Goal: Contribute content: Add original content to the website for others to see

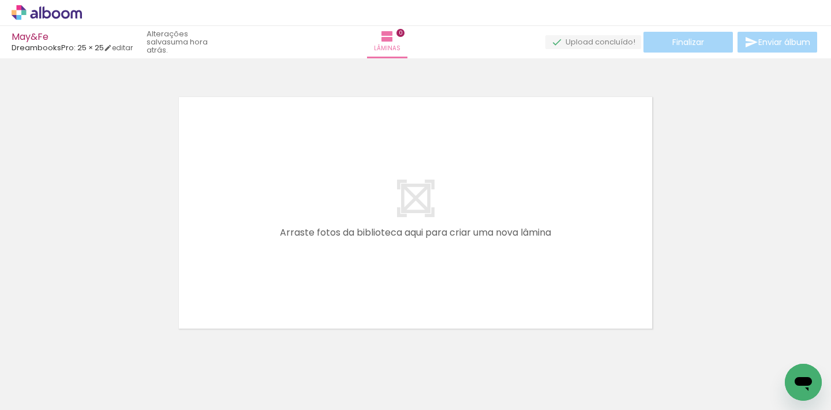
click at [57, 388] on span "Adicionar Fotos" at bounding box center [41, 394] width 35 height 13
click at [0, 0] on input "file" at bounding box center [0, 0] width 0 height 0
click at [44, 393] on span "Adicionar Fotos" at bounding box center [41, 394] width 35 height 13
click at [0, 0] on input "file" at bounding box center [0, 0] width 0 height 0
click at [312, 79] on div at bounding box center [415, 197] width 831 height 271
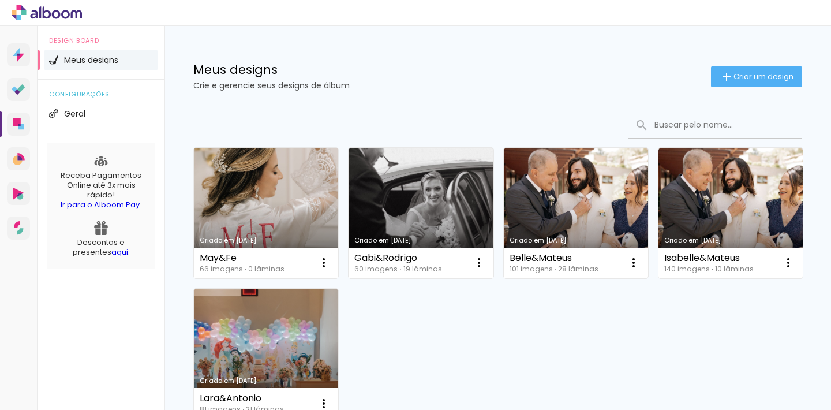
click at [246, 211] on link "Criado em [DATE]" at bounding box center [266, 213] width 144 height 130
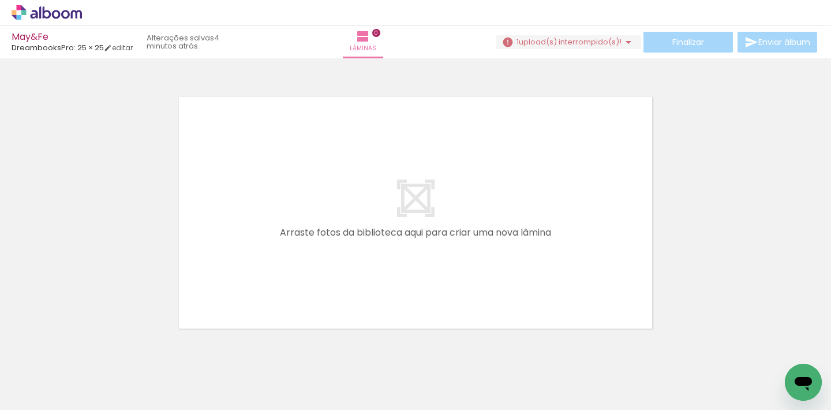
scroll to position [0, 3522]
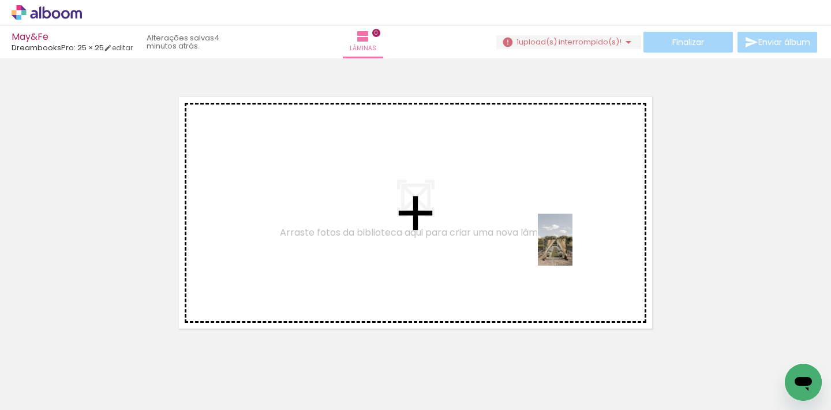
drag, startPoint x: 538, startPoint y: 377, endPoint x: 573, endPoint y: 248, distance: 133.3
click at [573, 248] on quentale-workspace at bounding box center [415, 205] width 831 height 410
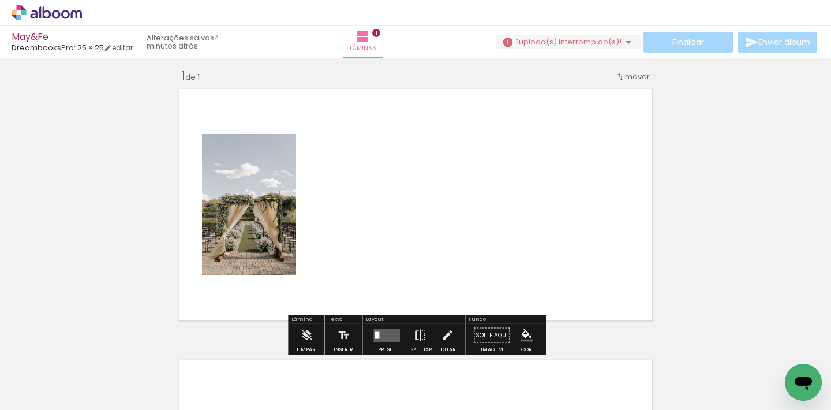
scroll to position [14, 0]
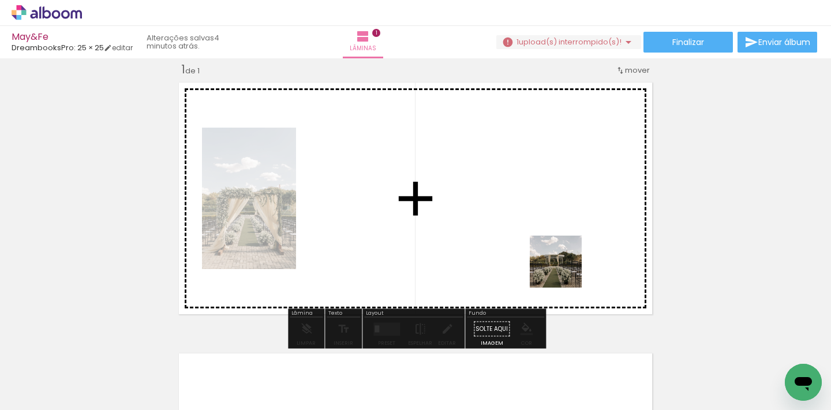
drag, startPoint x: 603, startPoint y: 382, endPoint x: 556, endPoint y: 243, distance: 146.8
click at [556, 243] on quentale-workspace at bounding box center [415, 205] width 831 height 410
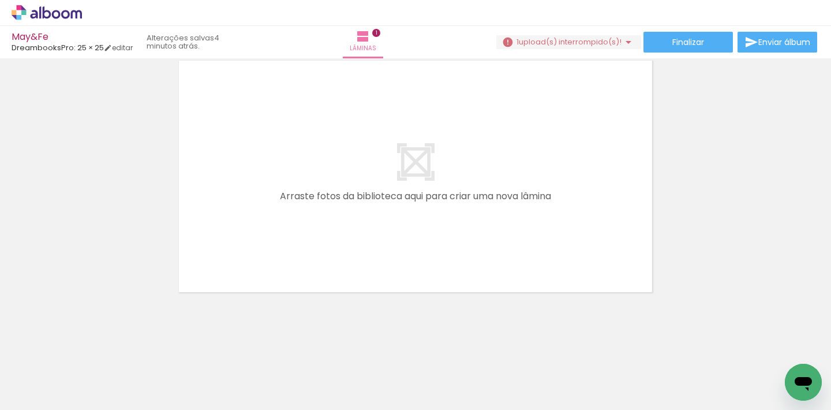
scroll to position [307, 0]
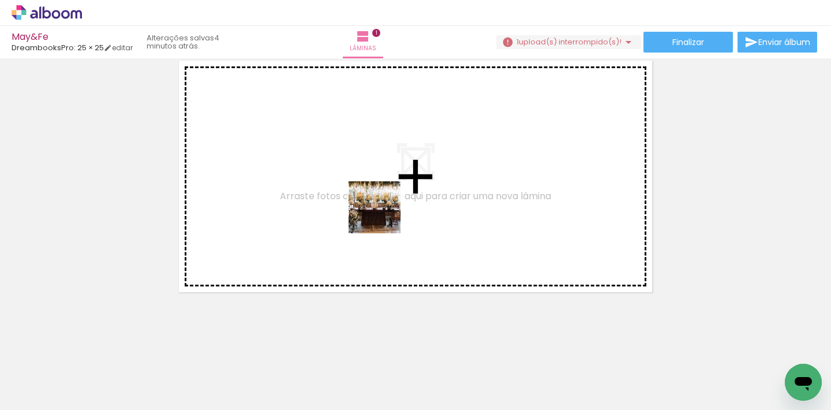
drag, startPoint x: 484, startPoint y: 385, endPoint x: 380, endPoint y: 210, distance: 203.7
click at [380, 210] on quentale-workspace at bounding box center [415, 205] width 831 height 410
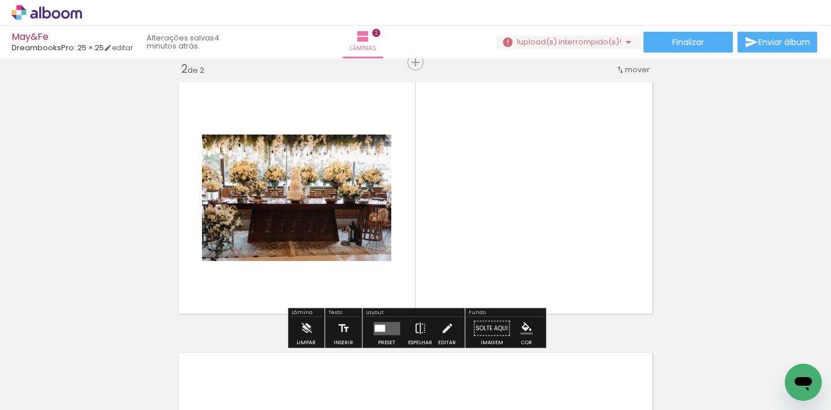
scroll to position [285, 0]
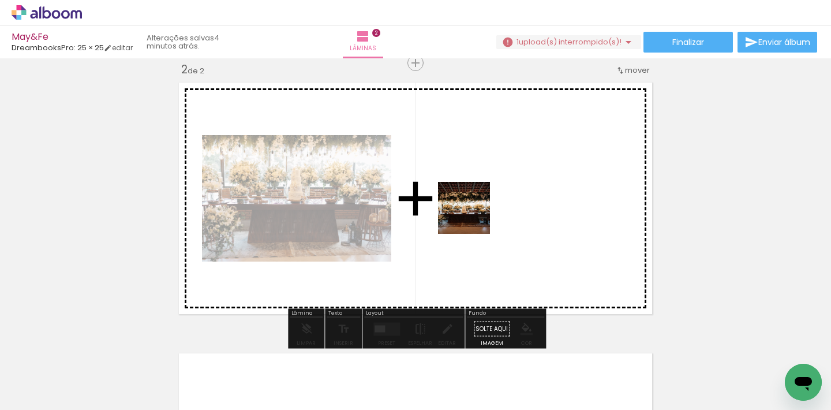
drag, startPoint x: 723, startPoint y: 390, endPoint x: 467, endPoint y: 212, distance: 311.5
click at [467, 212] on quentale-workspace at bounding box center [415, 205] width 831 height 410
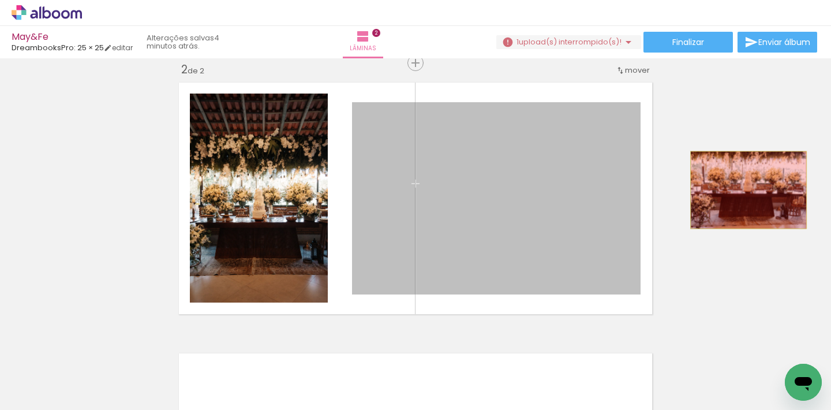
drag, startPoint x: 556, startPoint y: 211, endPoint x: 749, endPoint y: 190, distance: 193.9
click at [749, 190] on div "Inserir lâmina 1 de 2 Inserir lâmina 2 de 2" at bounding box center [415, 183] width 831 height 813
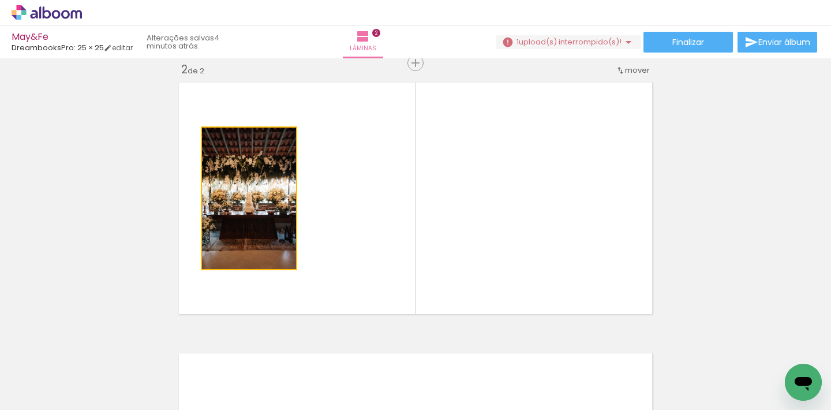
drag, startPoint x: 256, startPoint y: 237, endPoint x: 84, endPoint y: 227, distance: 172.9
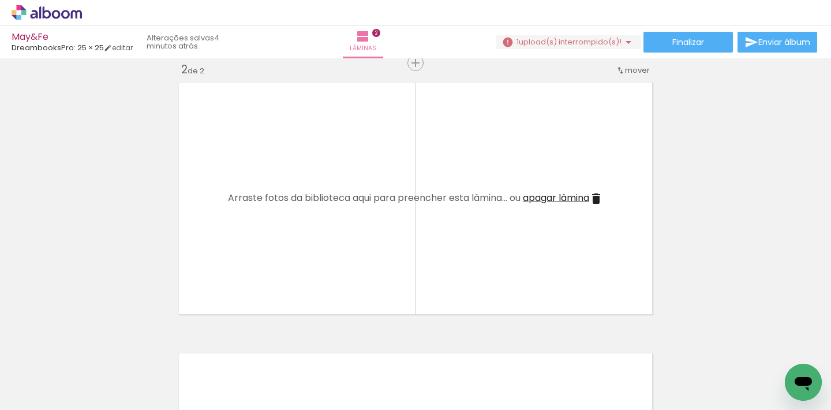
scroll to position [0, 0]
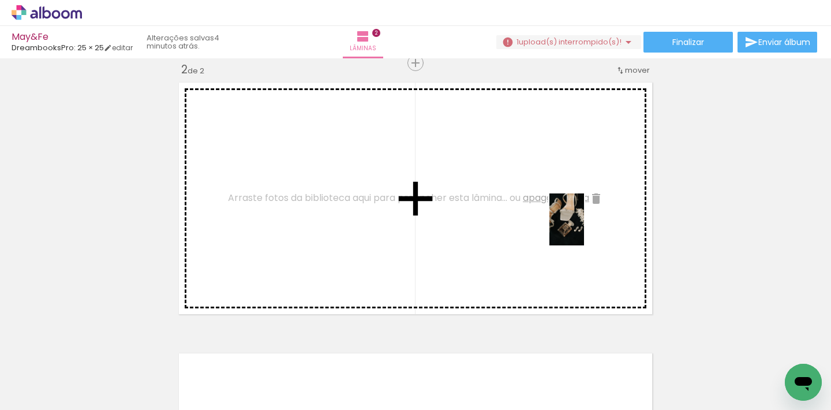
drag, startPoint x: 793, startPoint y: 359, endPoint x: 584, endPoint y: 228, distance: 246.6
click at [584, 228] on quentale-workspace at bounding box center [415, 205] width 831 height 410
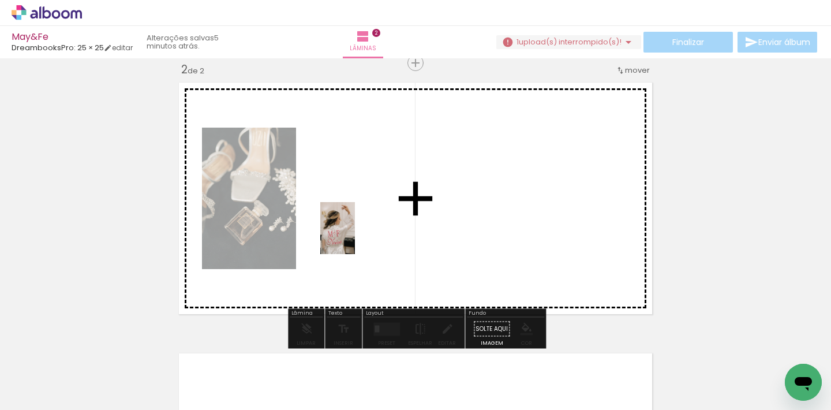
drag, startPoint x: 119, startPoint y: 386, endPoint x: 355, endPoint y: 237, distance: 279.0
click at [355, 237] on quentale-workspace at bounding box center [415, 205] width 831 height 410
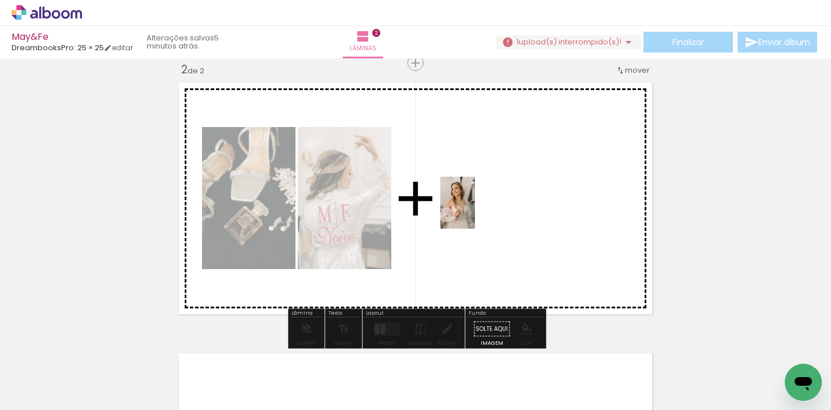
drag, startPoint x: 312, startPoint y: 382, endPoint x: 475, endPoint y: 211, distance: 236.4
click at [475, 211] on quentale-workspace at bounding box center [415, 205] width 831 height 410
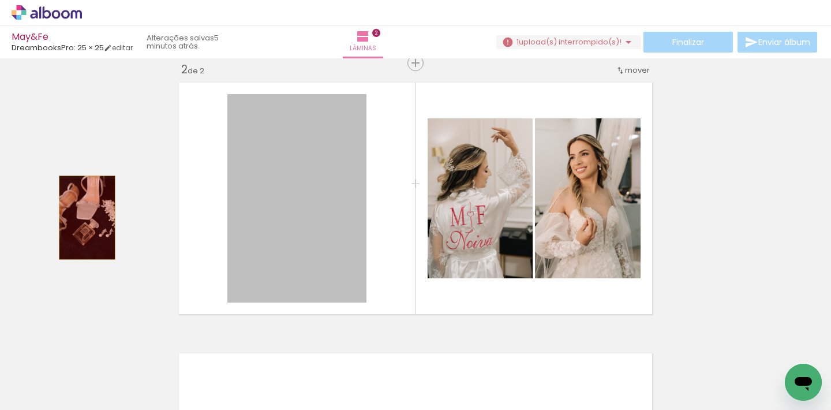
drag, startPoint x: 313, startPoint y: 228, endPoint x: 87, endPoint y: 218, distance: 226.5
click at [87, 218] on div "Inserir lâmina 1 de 2 Inserir lâmina 2 de 2" at bounding box center [415, 183] width 831 height 813
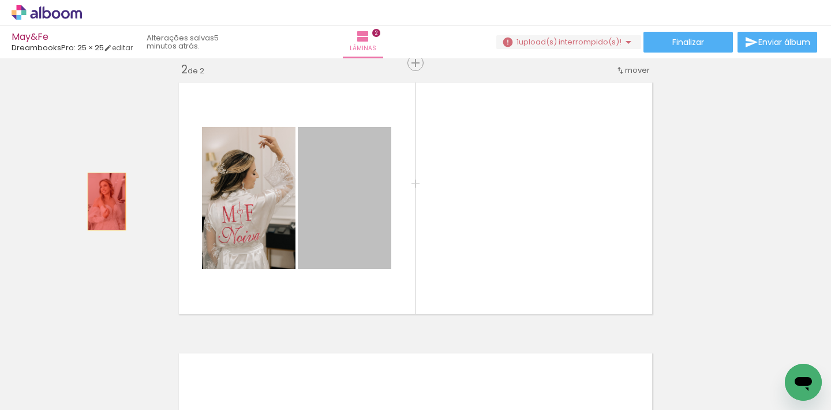
drag, startPoint x: 334, startPoint y: 218, endPoint x: 73, endPoint y: 199, distance: 261.7
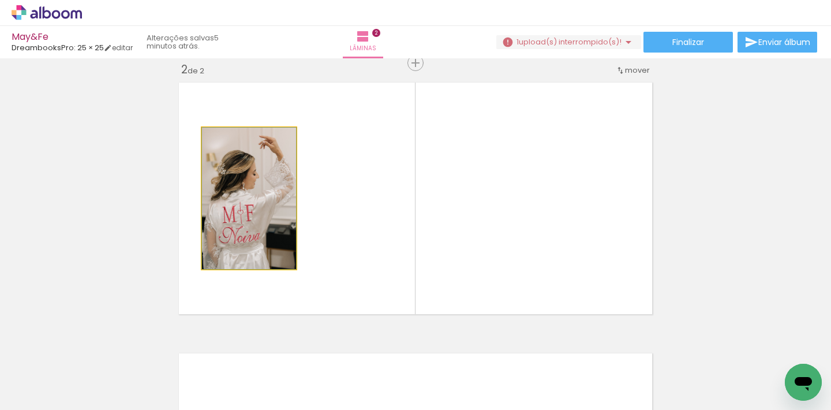
drag, startPoint x: 215, startPoint y: 231, endPoint x: 65, endPoint y: 210, distance: 151.7
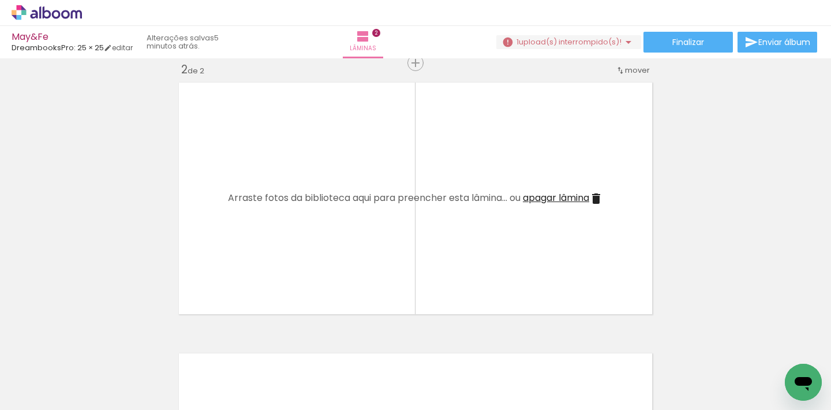
scroll to position [0, 303]
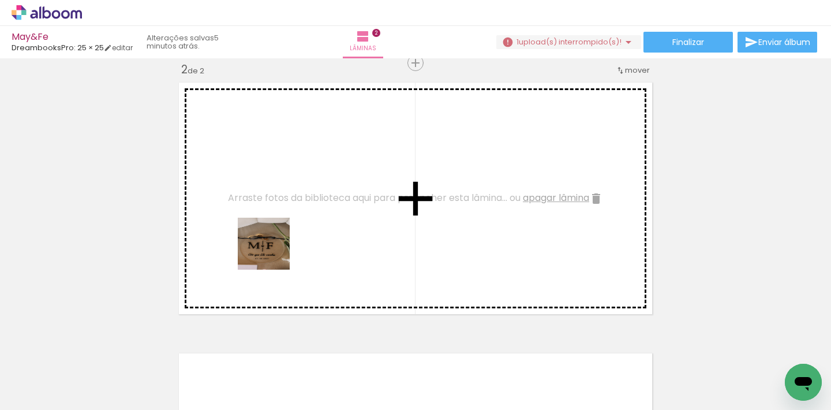
drag, startPoint x: 268, startPoint y: 381, endPoint x: 274, endPoint y: 241, distance: 140.4
click at [274, 241] on quentale-workspace at bounding box center [415, 205] width 831 height 410
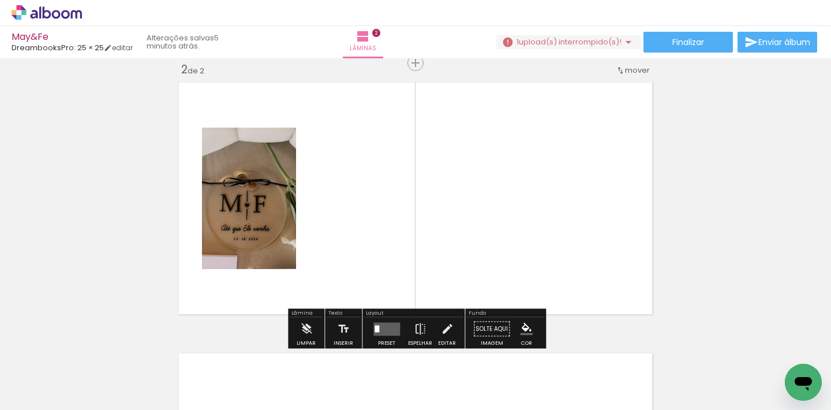
scroll to position [0, 409]
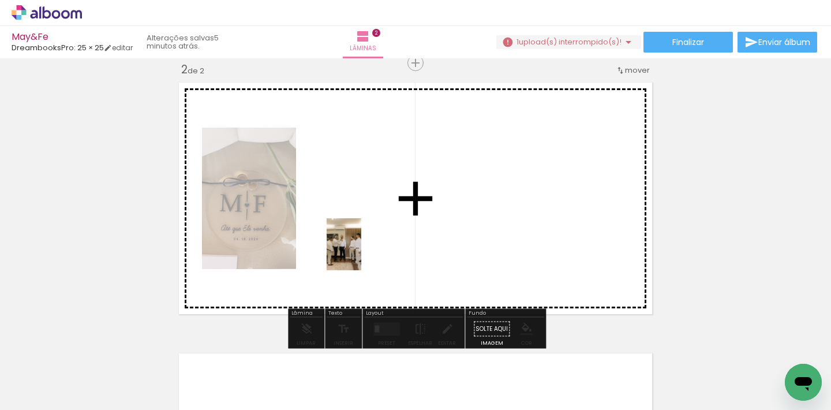
drag, startPoint x: 234, startPoint y: 381, endPoint x: 361, endPoint y: 253, distance: 180.4
click at [361, 253] on quentale-workspace at bounding box center [415, 205] width 831 height 410
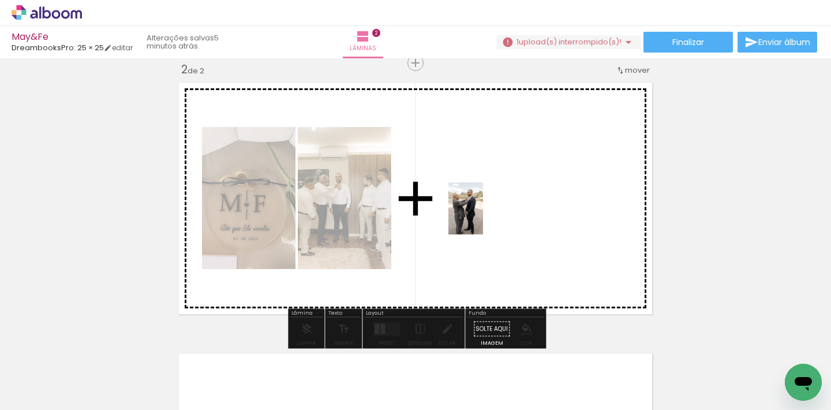
drag, startPoint x: 353, startPoint y: 385, endPoint x: 483, endPoint y: 216, distance: 213.1
click at [483, 216] on quentale-workspace at bounding box center [415, 205] width 831 height 410
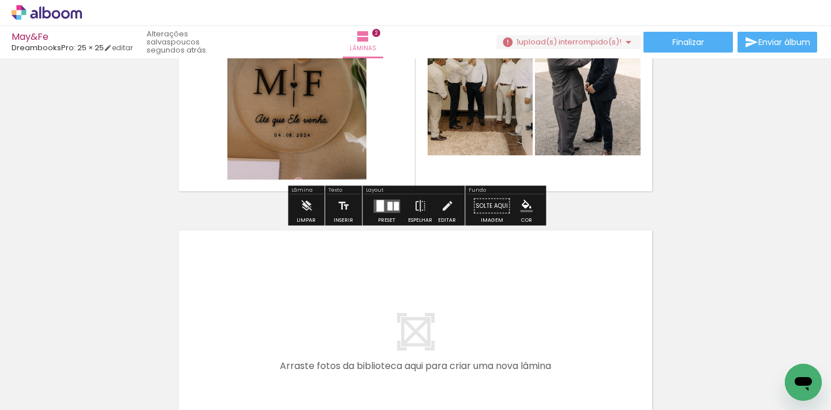
scroll to position [410, 0]
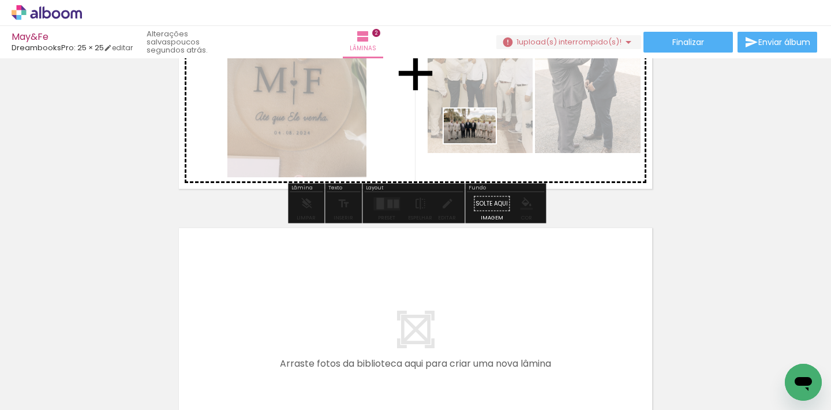
drag, startPoint x: 290, startPoint y: 379, endPoint x: 479, endPoint y: 143, distance: 301.8
click at [479, 143] on quentale-workspace at bounding box center [415, 205] width 831 height 410
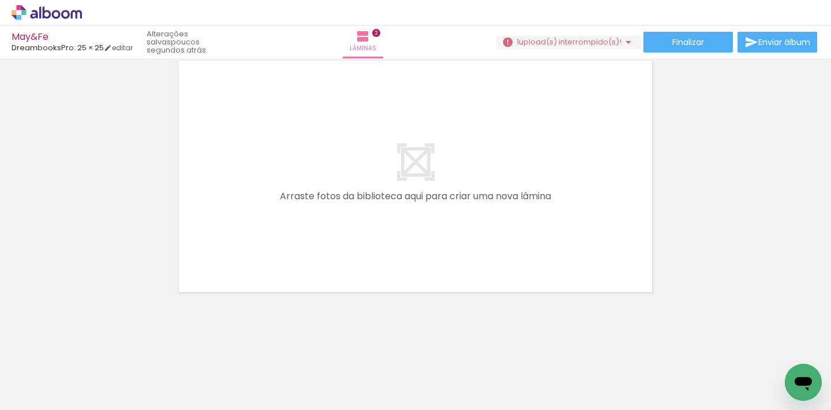
scroll to position [578, 0]
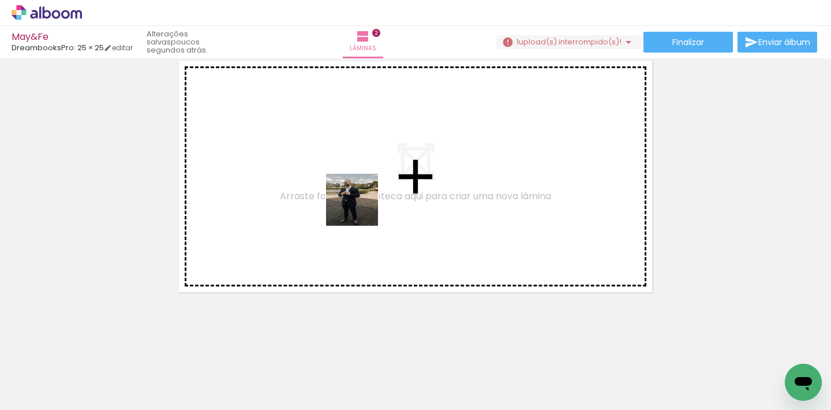
drag, startPoint x: 429, startPoint y: 379, endPoint x: 358, endPoint y: 196, distance: 197.0
click at [358, 196] on quentale-workspace at bounding box center [415, 205] width 831 height 410
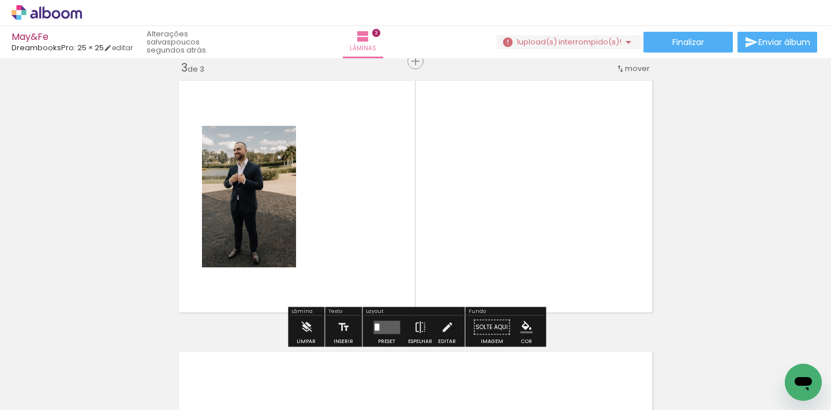
scroll to position [556, 0]
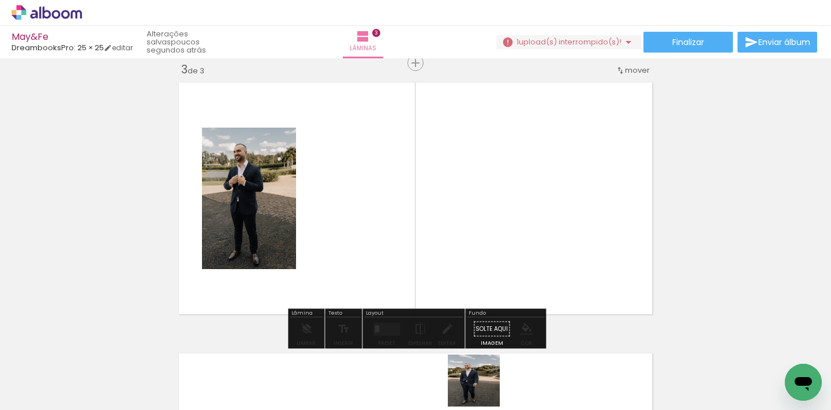
drag, startPoint x: 487, startPoint y: 396, endPoint x: 360, endPoint y: 207, distance: 227.5
click at [360, 207] on quentale-workspace at bounding box center [415, 205] width 831 height 410
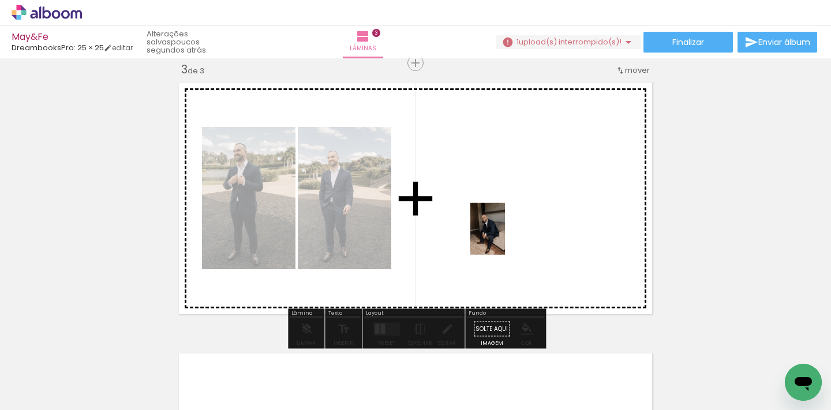
drag, startPoint x: 548, startPoint y: 386, endPoint x: 505, endPoint y: 237, distance: 155.1
click at [505, 237] on quentale-workspace at bounding box center [415, 205] width 831 height 410
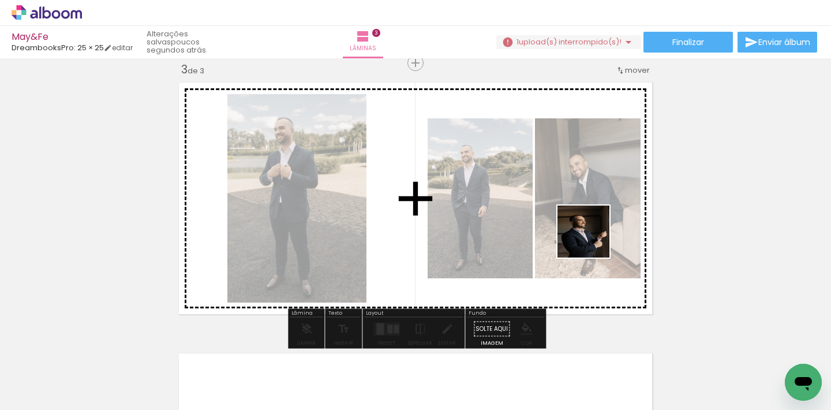
drag, startPoint x: 616, startPoint y: 384, endPoint x: 591, endPoint y: 229, distance: 156.8
click at [591, 229] on quentale-workspace at bounding box center [415, 205] width 831 height 410
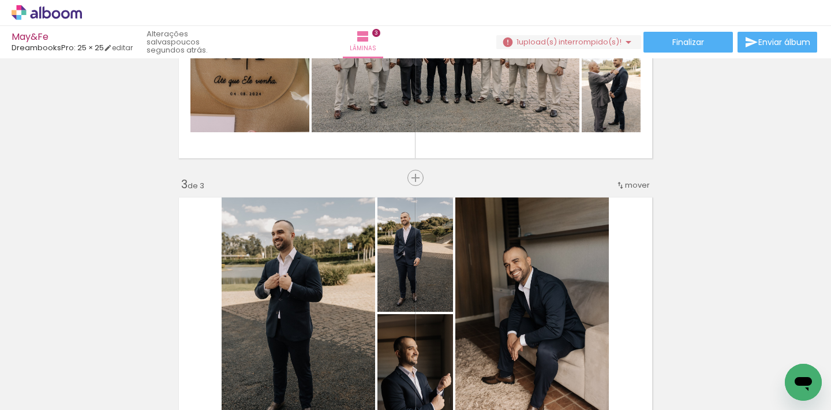
scroll to position [347, 0]
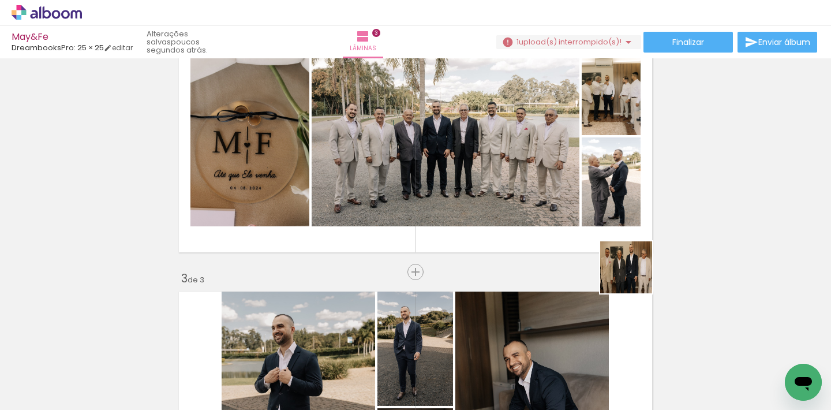
drag, startPoint x: 700, startPoint y: 371, endPoint x: 606, endPoint y: 222, distance: 176.2
click at [606, 222] on quentale-workspace at bounding box center [415, 205] width 831 height 410
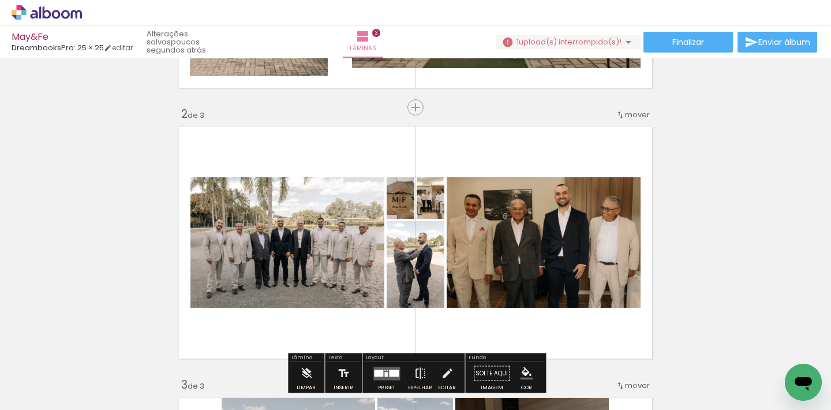
scroll to position [250, 0]
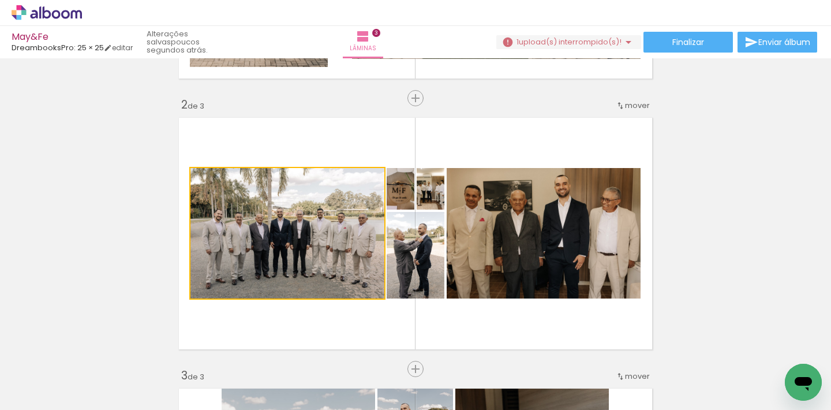
drag, startPoint x: 304, startPoint y: 248, endPoint x: 155, endPoint y: 229, distance: 150.1
click at [14, 241] on div "Inserir lâmina 1 de 3 Inserir lâmina 2 de 3 Inserir lâmina 3 de 3" at bounding box center [415, 353] width 831 height 1083
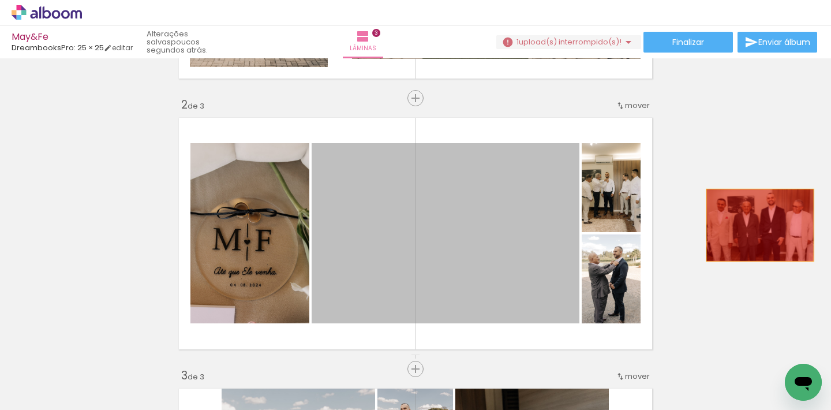
drag, startPoint x: 465, startPoint y: 279, endPoint x: 760, endPoint y: 225, distance: 299.9
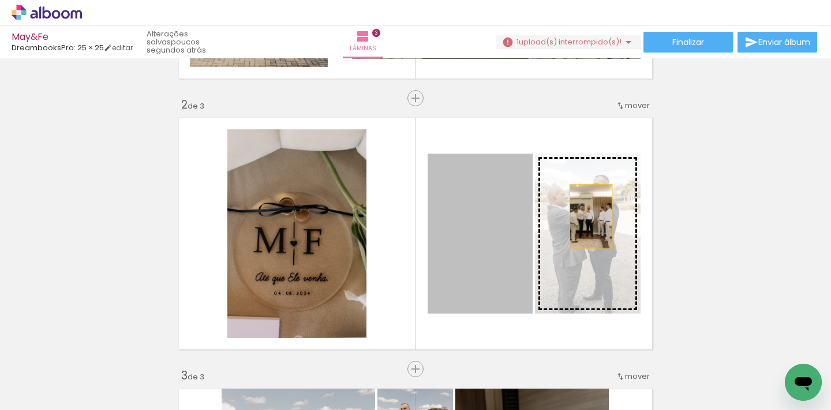
drag, startPoint x: 487, startPoint y: 247, endPoint x: 745, endPoint y: 203, distance: 261.2
click at [745, 203] on div "Inserir lâmina 1 de 3 Inserir lâmina 2 de 3 Inserir lâmina 3 de 3" at bounding box center [415, 353] width 831 height 1083
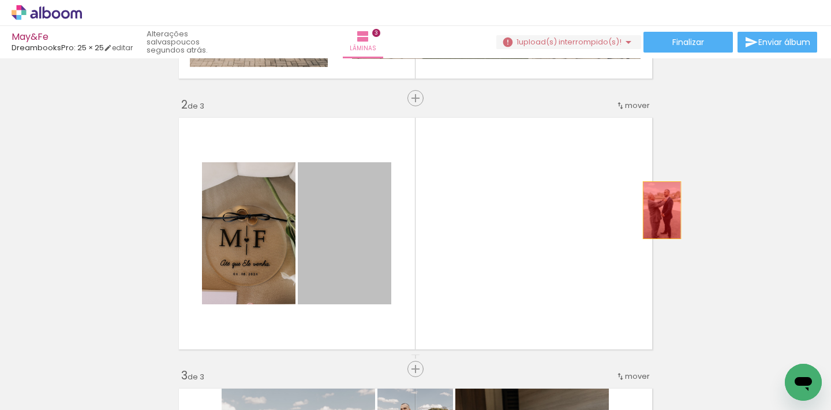
drag, startPoint x: 357, startPoint y: 267, endPoint x: 710, endPoint y: 205, distance: 358.1
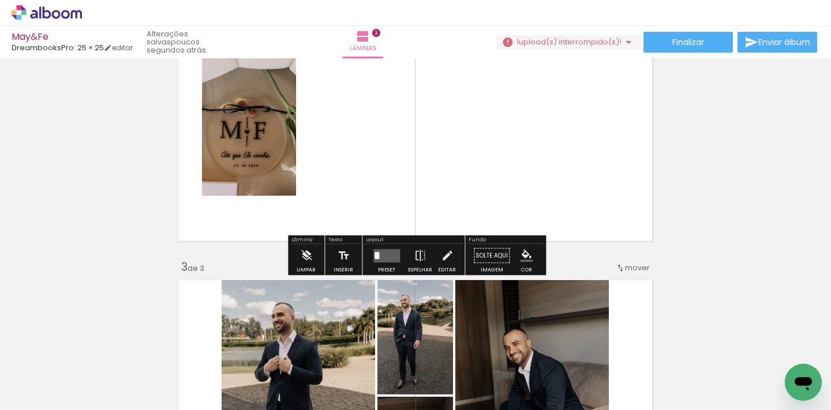
scroll to position [370, 0]
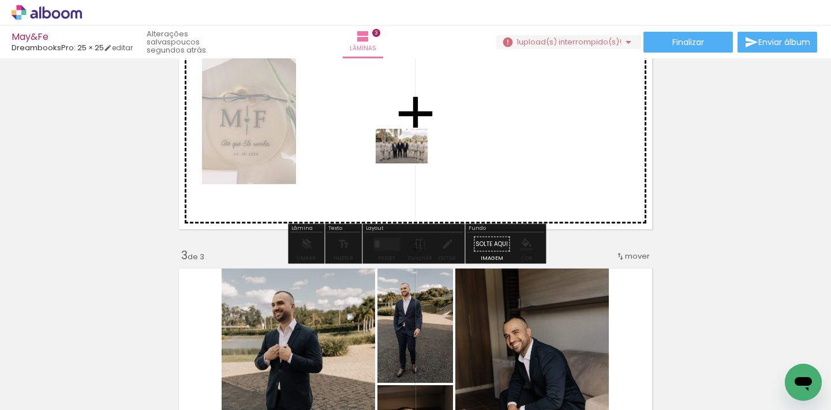
drag, startPoint x: 413, startPoint y: 383, endPoint x: 410, endPoint y: 163, distance: 219.4
click at [410, 163] on quentale-workspace at bounding box center [415, 205] width 831 height 410
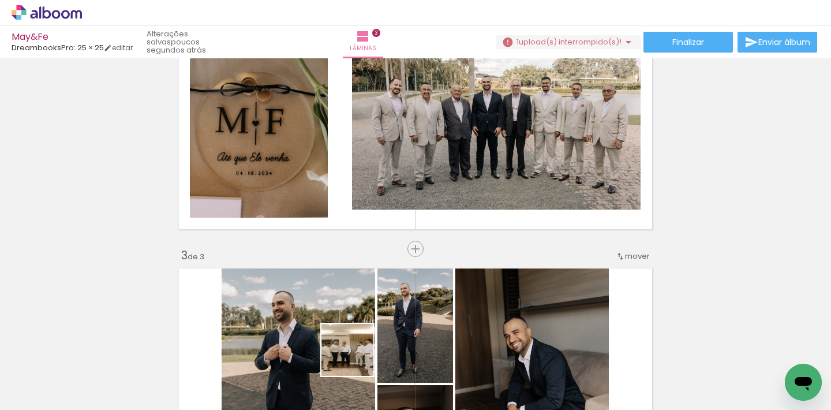
drag, startPoint x: 346, startPoint y: 389, endPoint x: 458, endPoint y: 144, distance: 269.2
click at [458, 144] on quentale-workspace at bounding box center [415, 205] width 831 height 410
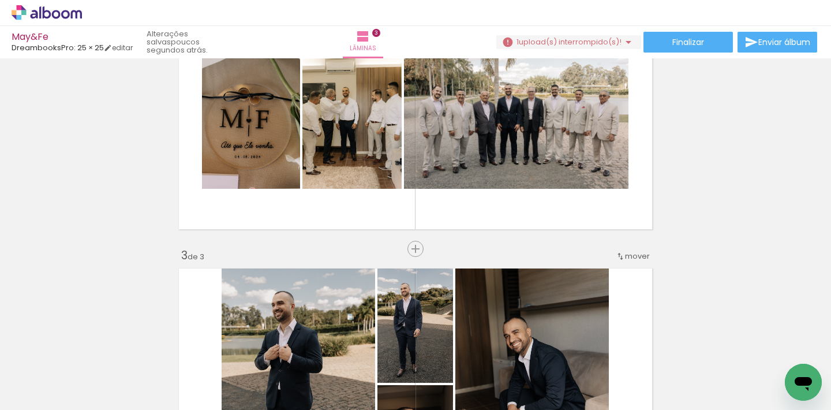
scroll to position [0, 386]
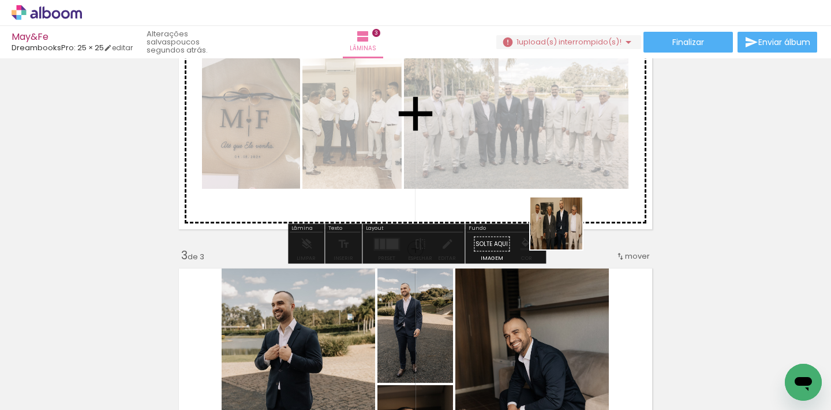
drag, startPoint x: 681, startPoint y: 393, endPoint x: 545, endPoint y: 204, distance: 232.8
click at [545, 204] on quentale-workspace at bounding box center [415, 205] width 831 height 410
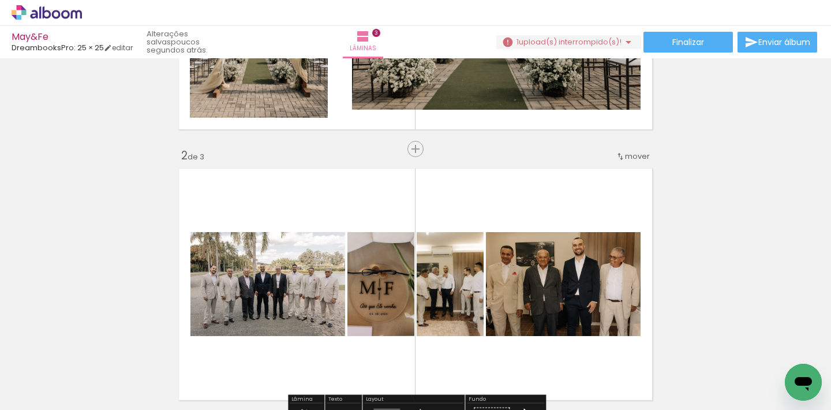
scroll to position [223, 0]
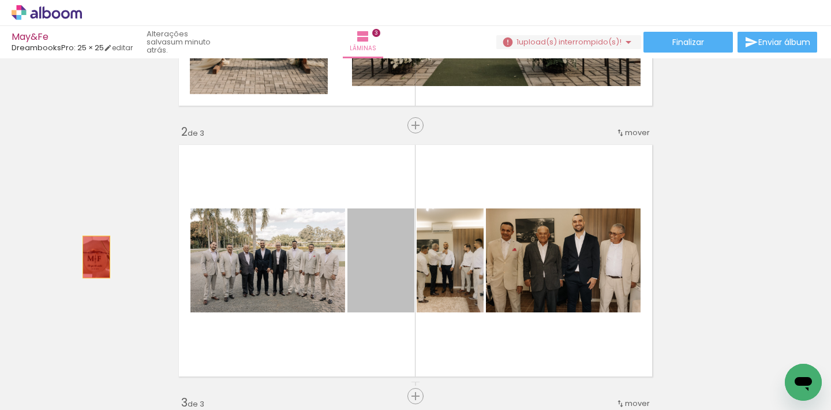
drag, startPoint x: 356, startPoint y: 281, endPoint x: 63, endPoint y: 257, distance: 293.1
click at [63, 257] on div "Inserir lâmina 1 de 3 Inserir lâmina 2 de 3 Inserir lâmina 3 de 3" at bounding box center [415, 381] width 831 height 1083
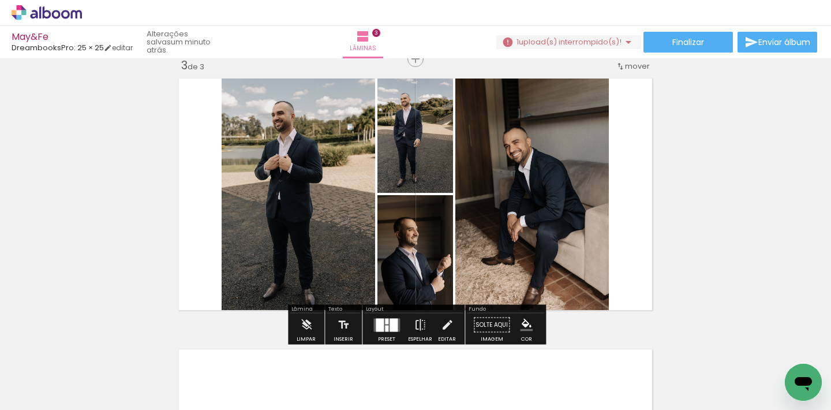
scroll to position [562, 0]
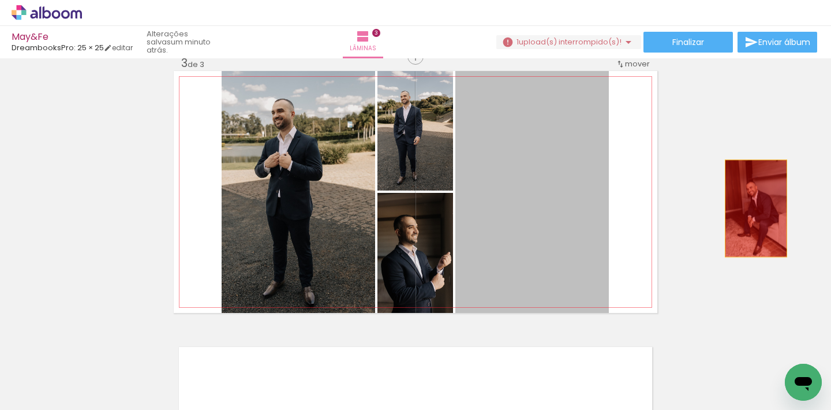
drag, startPoint x: 545, startPoint y: 237, endPoint x: 756, endPoint y: 208, distance: 213.3
click at [757, 208] on div "Inserir lâmina 1 de 3 Inserir lâmina 2 de 3 Inserir lâmina 3 de 3" at bounding box center [415, 41] width 831 height 1083
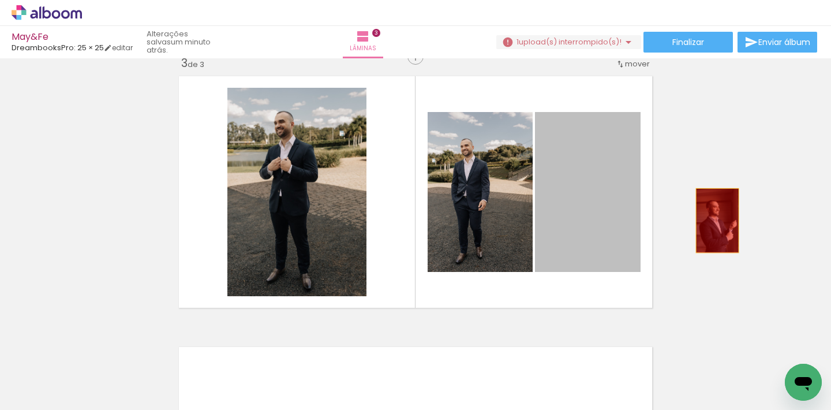
drag, startPoint x: 600, startPoint y: 223, endPoint x: 727, endPoint y: 216, distance: 126.6
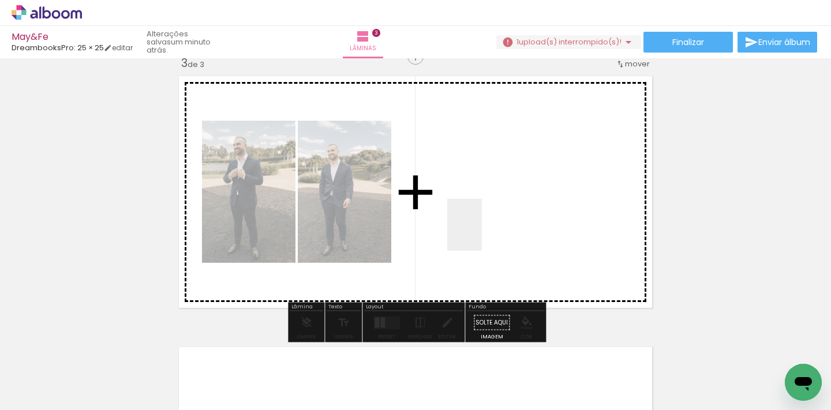
drag, startPoint x: 387, startPoint y: 373, endPoint x: 494, endPoint y: 224, distance: 183.7
click at [494, 224] on quentale-workspace at bounding box center [415, 205] width 831 height 410
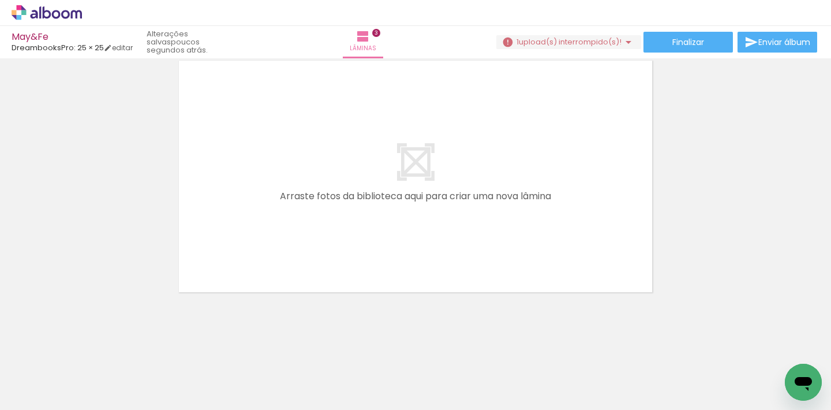
scroll to position [849, 0]
click at [402, 250] on quentale-workspace at bounding box center [415, 205] width 831 height 410
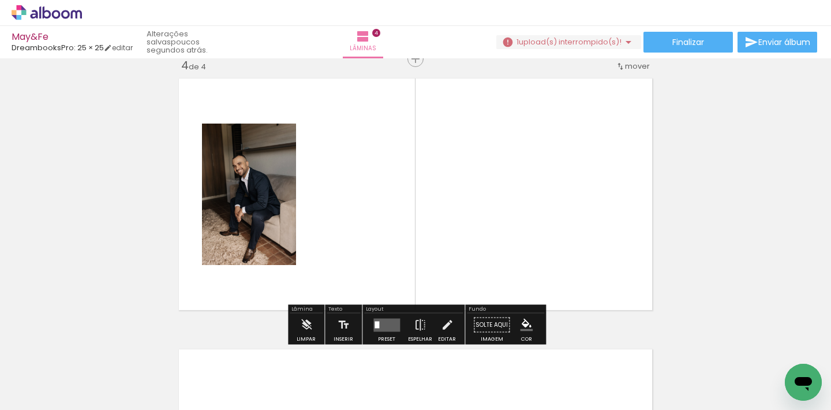
scroll to position [827, 0]
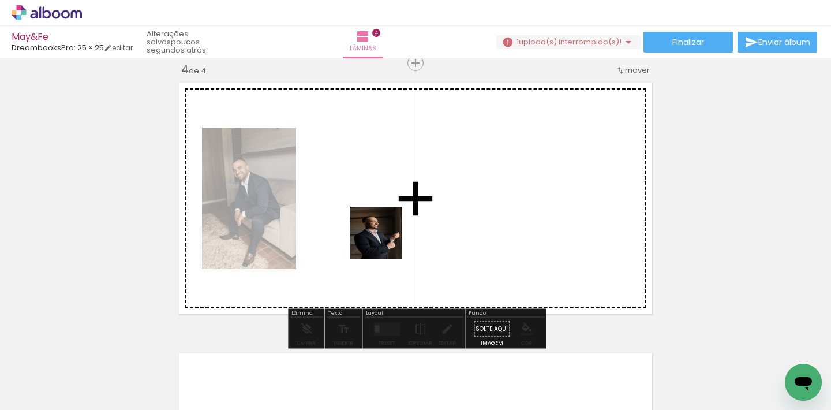
drag, startPoint x: 642, startPoint y: 383, endPoint x: 385, endPoint y: 241, distance: 293.5
click at [385, 241] on quentale-workspace at bounding box center [415, 205] width 831 height 410
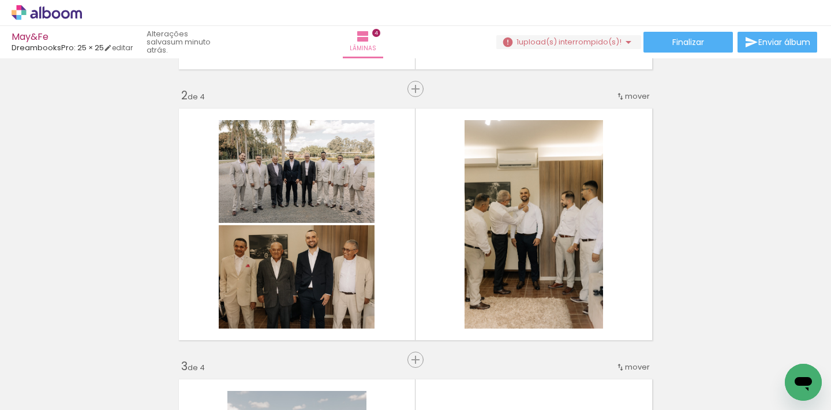
scroll to position [251, 0]
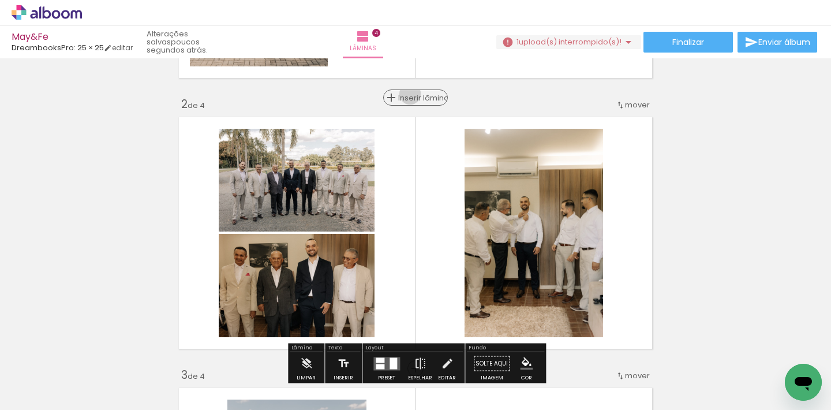
click at [416, 94] on span "Inserir lâmina" at bounding box center [420, 98] width 45 height 8
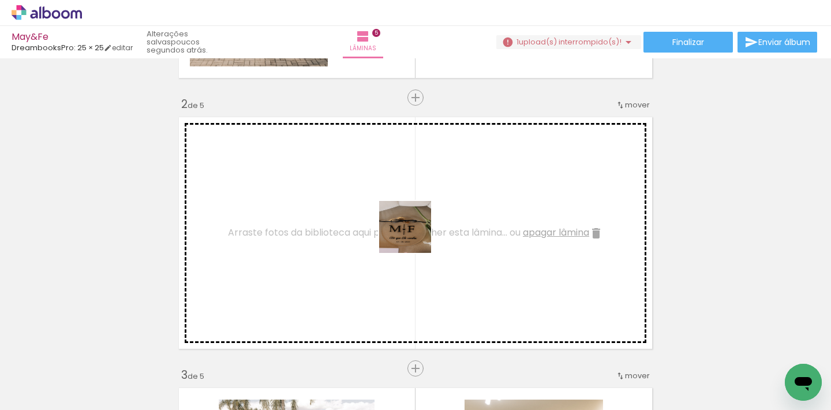
drag, startPoint x: 581, startPoint y: 384, endPoint x: 401, endPoint y: 229, distance: 238.2
click at [401, 229] on quentale-workspace at bounding box center [415, 205] width 831 height 410
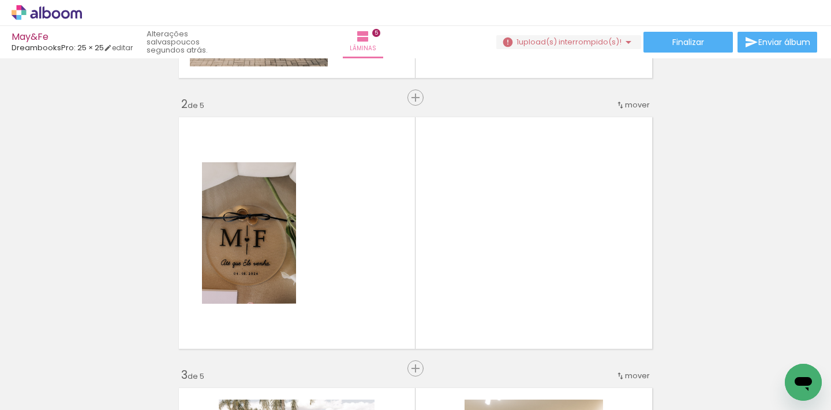
scroll to position [0, 3522]
drag, startPoint x: 800, startPoint y: 358, endPoint x: 526, endPoint y: 263, distance: 289.5
click at [526, 263] on quentale-workspace at bounding box center [415, 205] width 831 height 410
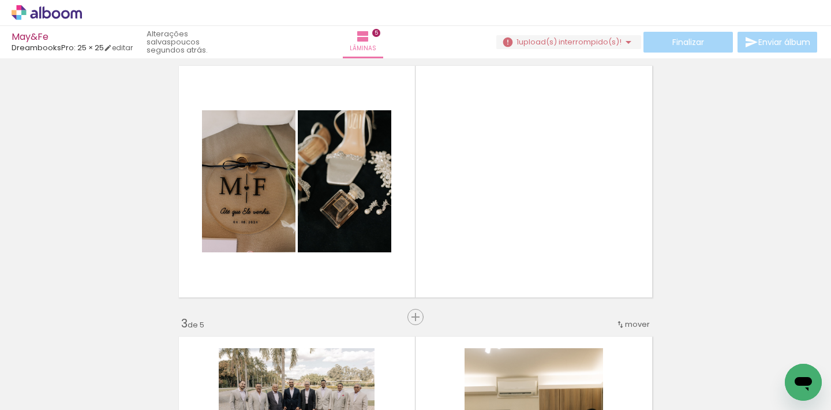
scroll to position [300, 0]
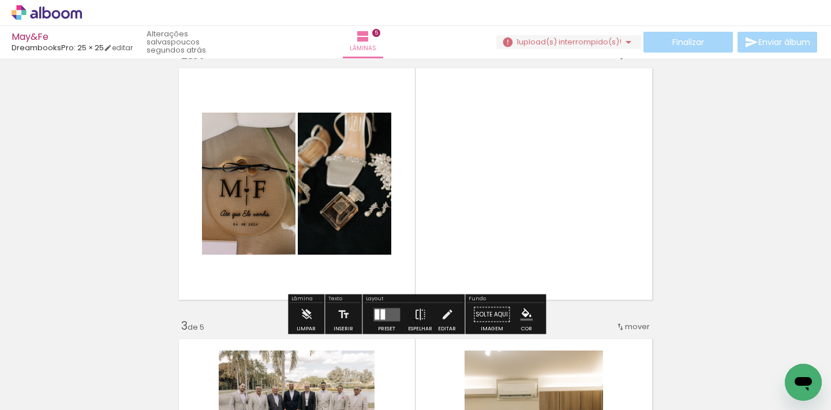
click at [60, 393] on paper-button "Adicionar Fotos" at bounding box center [36, 394] width 56 height 18
click at [0, 0] on input "file" at bounding box center [0, 0] width 0 height 0
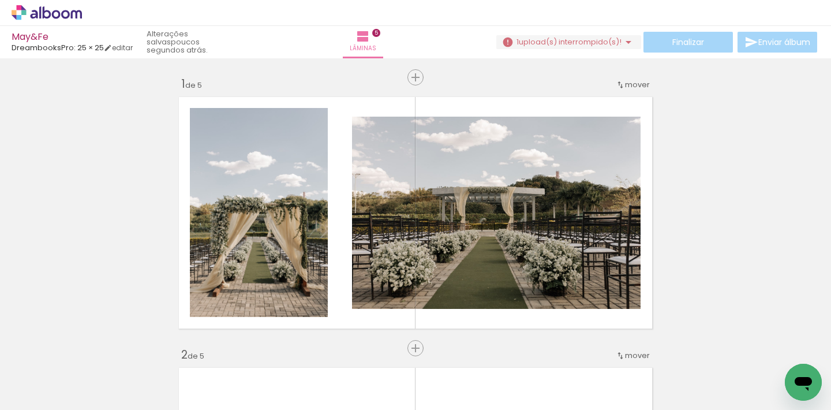
scroll to position [0, 3522]
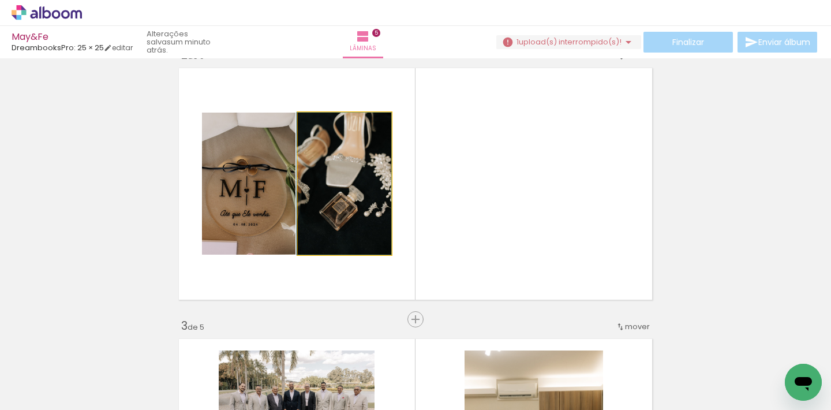
drag, startPoint x: 373, startPoint y: 203, endPoint x: 359, endPoint y: 204, distance: 14.0
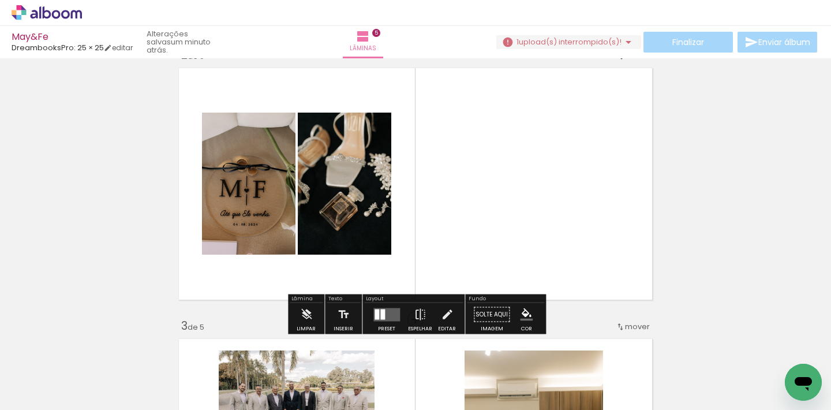
click at [479, 195] on quentale-layouter at bounding box center [416, 184] width 484 height 242
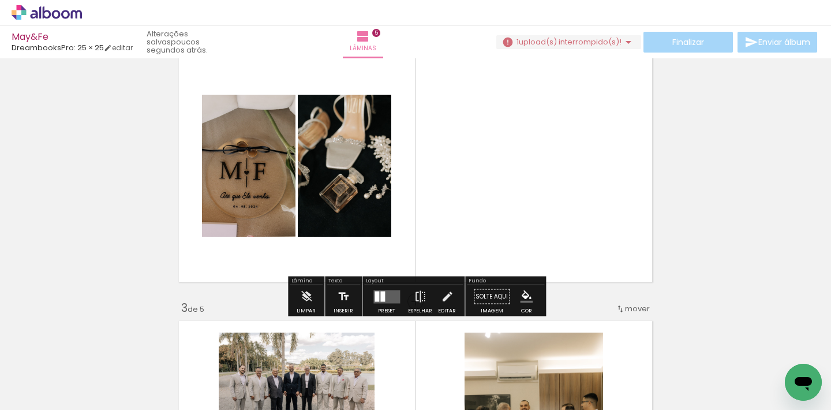
scroll to position [306, 0]
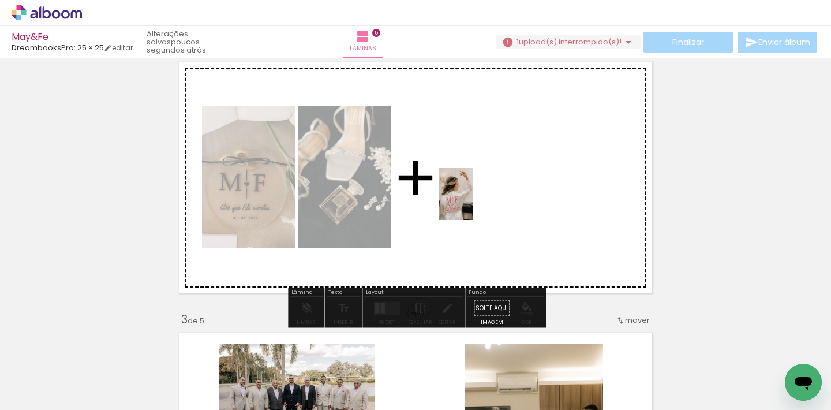
drag, startPoint x: 121, startPoint y: 391, endPoint x: 473, endPoint y: 203, distance: 399.2
click at [473, 203] on quentale-workspace at bounding box center [415, 205] width 831 height 410
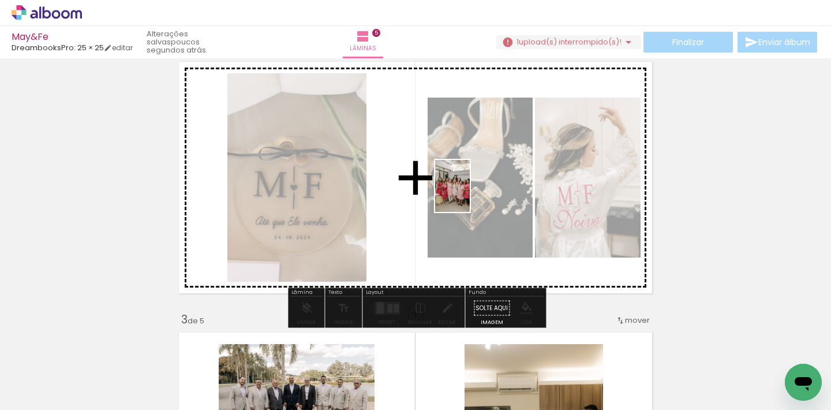
drag, startPoint x: 188, startPoint y: 383, endPoint x: 470, endPoint y: 195, distance: 339.6
click at [470, 195] on quentale-workspace at bounding box center [415, 205] width 831 height 410
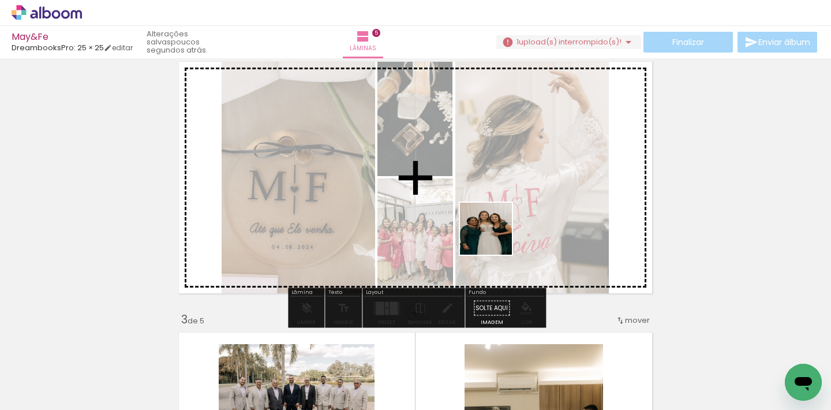
drag, startPoint x: 253, startPoint y: 388, endPoint x: 497, endPoint y: 236, distance: 288.1
click at [497, 236] on quentale-workspace at bounding box center [415, 205] width 831 height 410
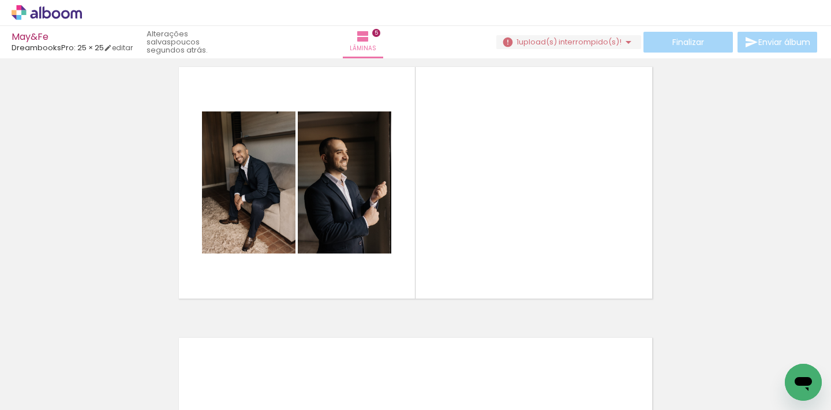
scroll to position [1150, 0]
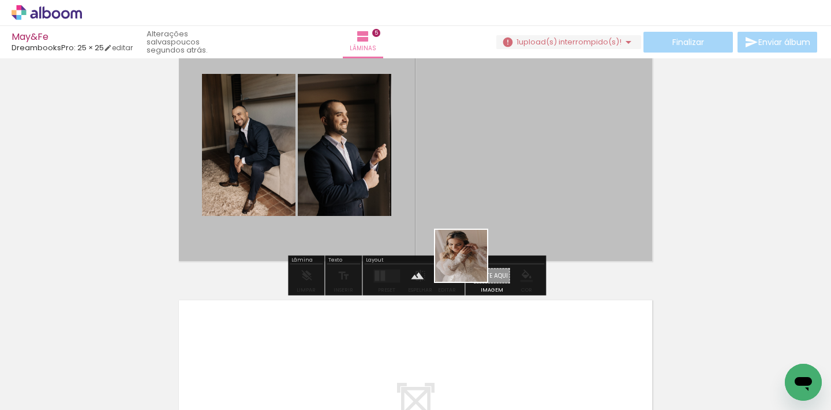
drag, startPoint x: 465, startPoint y: 390, endPoint x: 473, endPoint y: 193, distance: 197.0
click at [473, 193] on quentale-workspace at bounding box center [415, 205] width 831 height 410
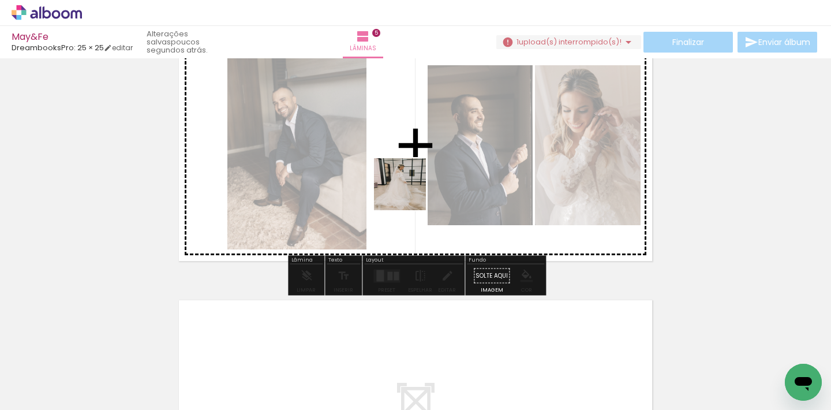
drag, startPoint x: 331, startPoint y: 392, endPoint x: 409, endPoint y: 193, distance: 213.9
click at [409, 193] on quentale-workspace at bounding box center [415, 205] width 831 height 410
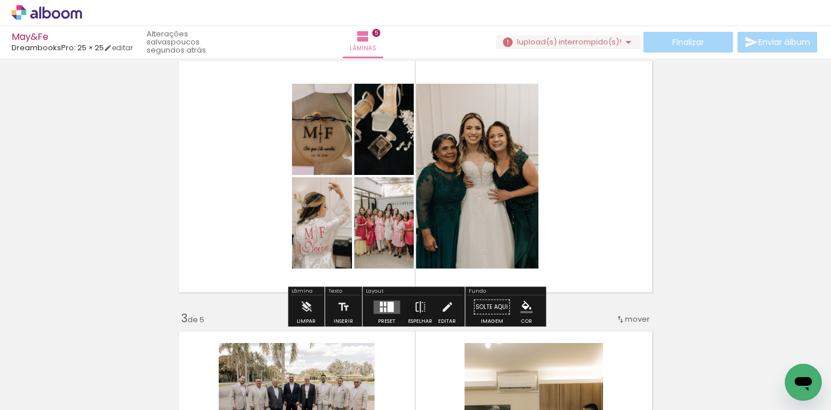
scroll to position [296, 0]
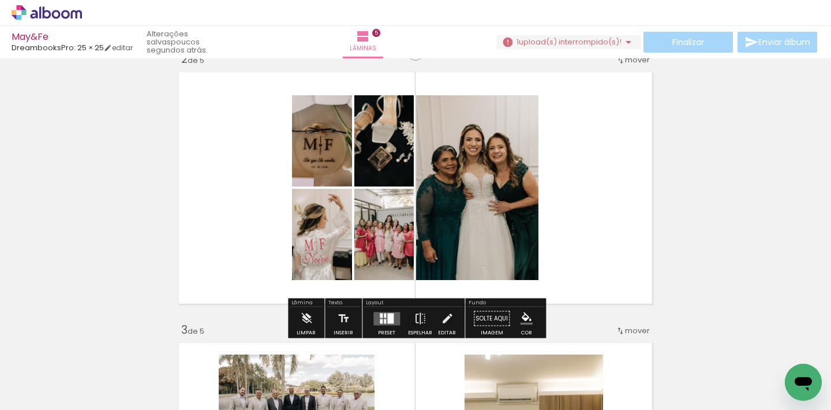
click at [599, 43] on span "upload(s) interrompido(s)!" at bounding box center [570, 41] width 103 height 11
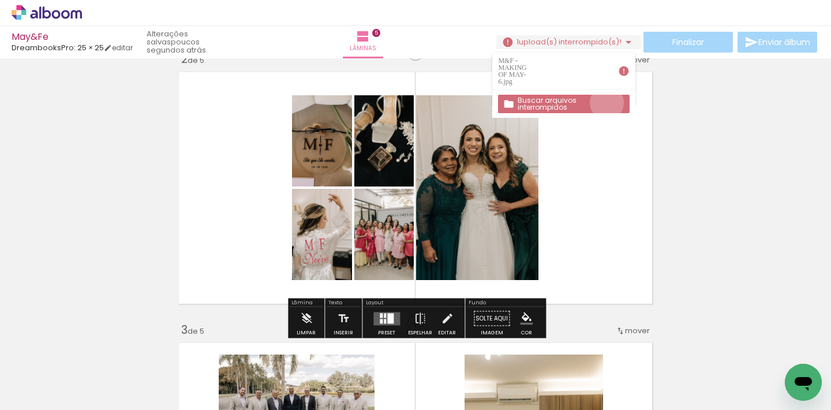
click at [0, 0] on slot "Buscar arquivos interrompidos" at bounding box center [0, 0] width 0 height 0
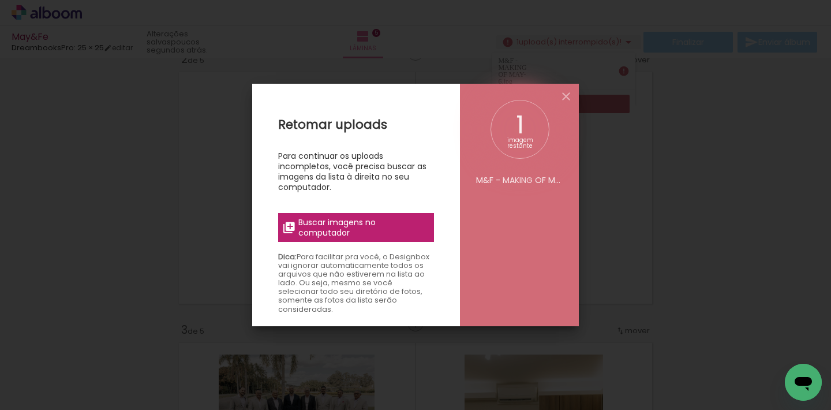
click at [398, 227] on span "Buscar imagens no computador" at bounding box center [362, 227] width 129 height 21
click at [0, 0] on input "file" at bounding box center [0, 0] width 0 height 0
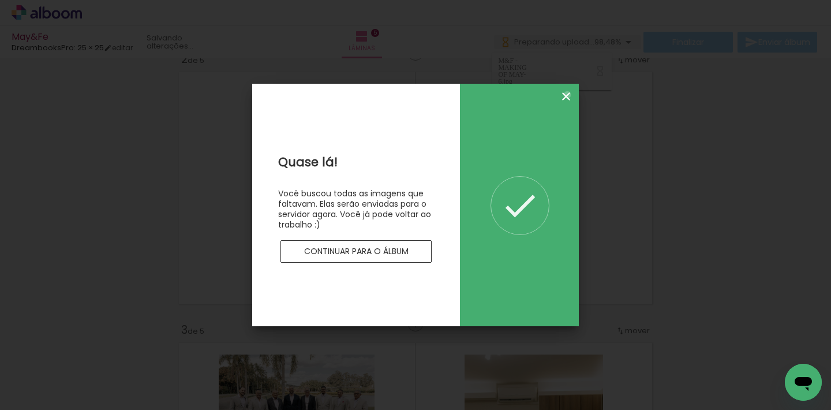
click at [567, 95] on iron-icon at bounding box center [566, 96] width 14 height 14
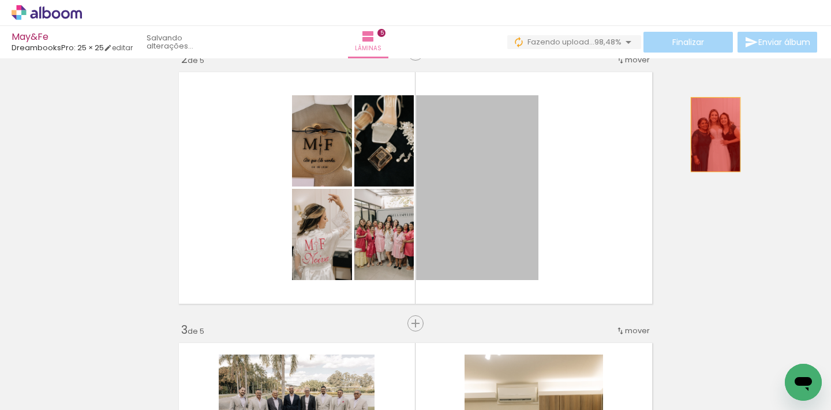
drag, startPoint x: 468, startPoint y: 184, endPoint x: 722, endPoint y: 132, distance: 258.7
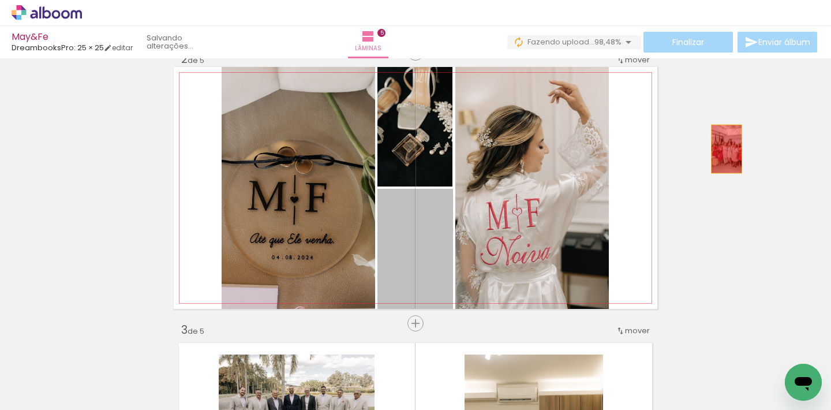
drag, startPoint x: 429, startPoint y: 246, endPoint x: 727, endPoint y: 149, distance: 313.2
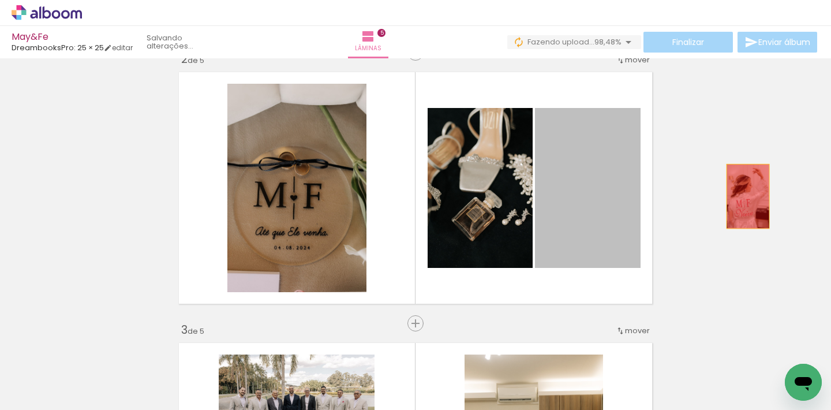
drag, startPoint x: 601, startPoint y: 229, endPoint x: 771, endPoint y: 189, distance: 174.2
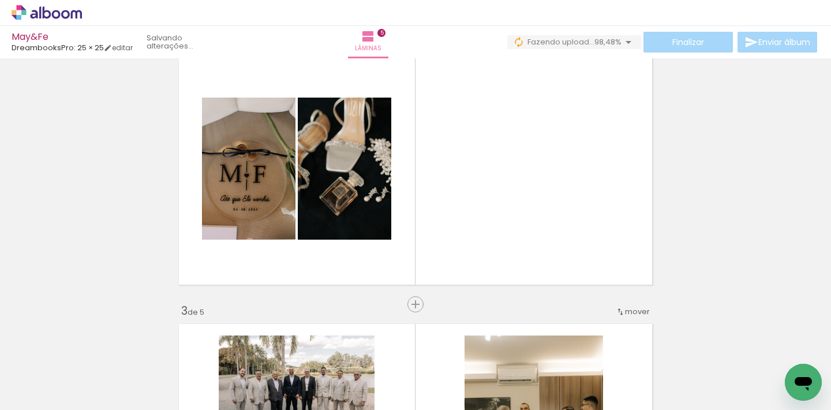
scroll to position [320, 0]
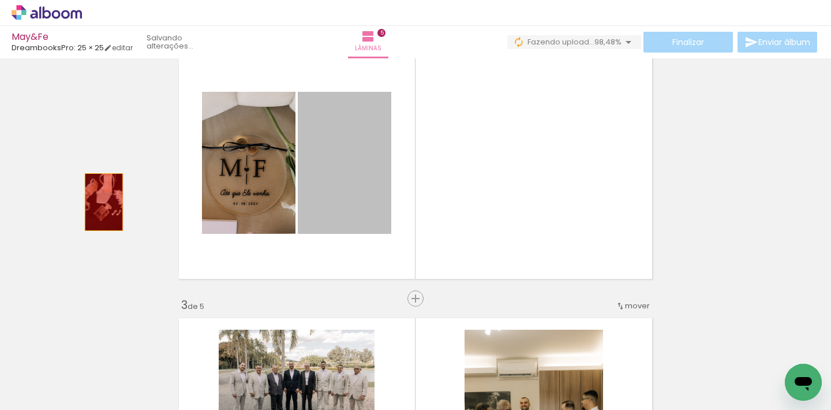
drag, startPoint x: 360, startPoint y: 189, endPoint x: 104, endPoint y: 202, distance: 256.0
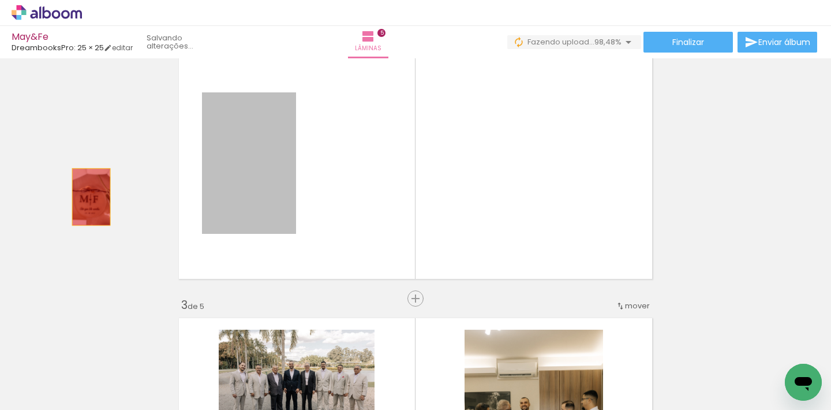
drag, startPoint x: 235, startPoint y: 200, endPoint x: 87, endPoint y: 196, distance: 147.8
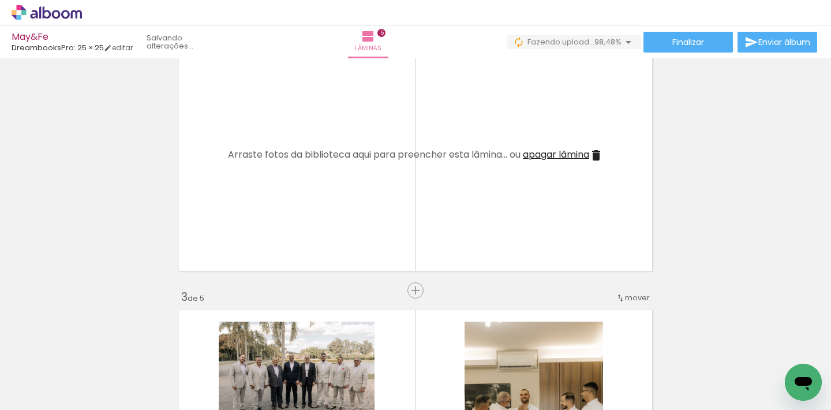
scroll to position [0, 0]
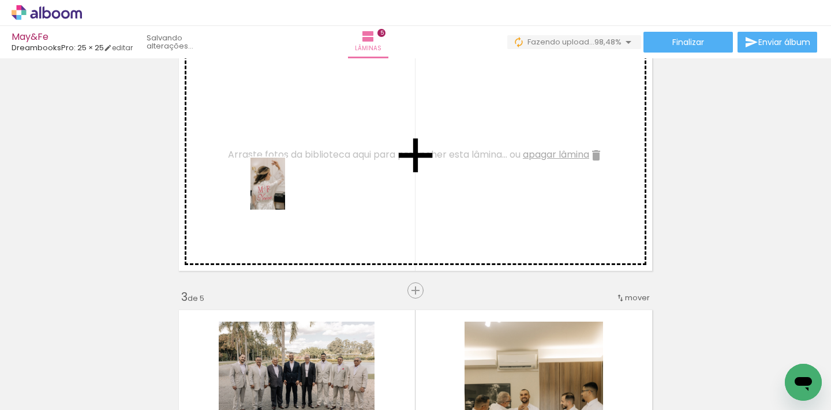
drag, startPoint x: 117, startPoint y: 383, endPoint x: 285, endPoint y: 192, distance: 254.4
click at [285, 192] on quentale-workspace at bounding box center [415, 205] width 831 height 410
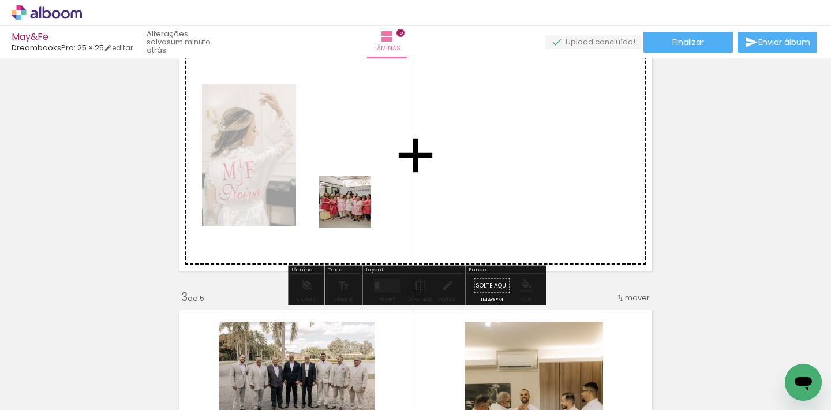
drag, startPoint x: 182, startPoint y: 384, endPoint x: 356, endPoint y: 209, distance: 247.4
click at [356, 209] on quentale-workspace at bounding box center [415, 205] width 831 height 410
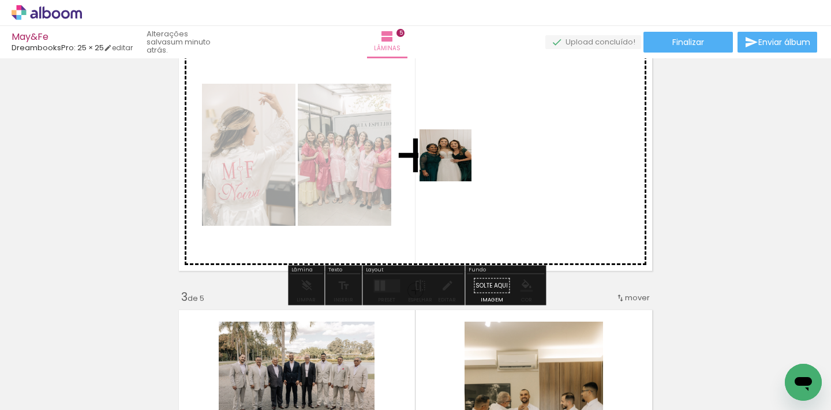
drag, startPoint x: 240, startPoint y: 388, endPoint x: 454, endPoint y: 164, distance: 309.9
click at [454, 164] on quentale-workspace at bounding box center [415, 205] width 831 height 410
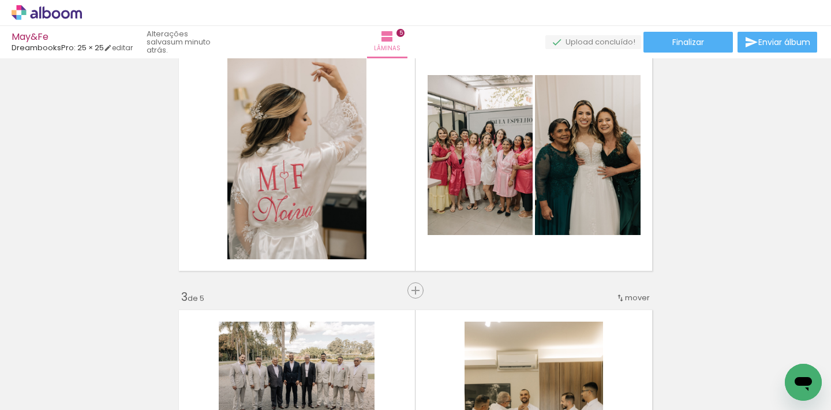
scroll to position [0, 724]
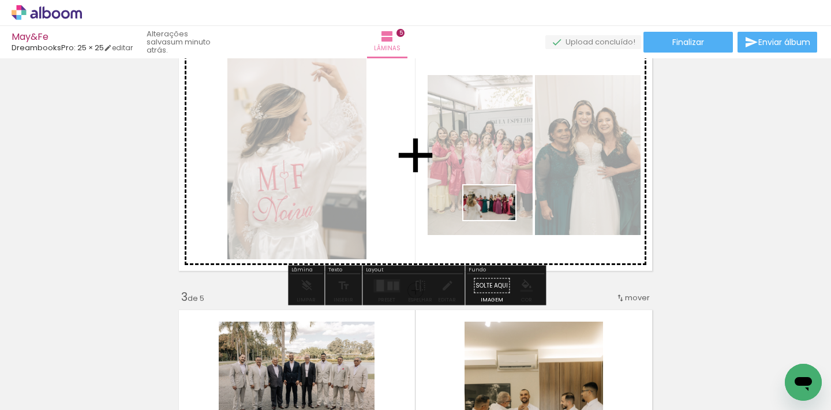
drag, startPoint x: 438, startPoint y: 377, endPoint x: 498, endPoint y: 220, distance: 168.3
click at [498, 220] on quentale-workspace at bounding box center [415, 205] width 831 height 410
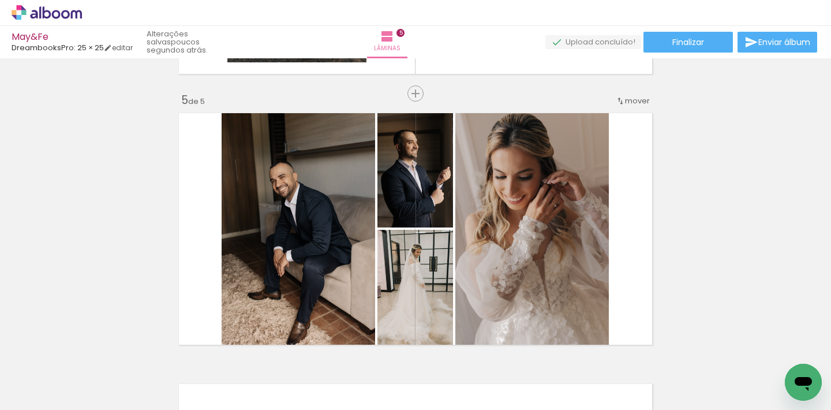
scroll to position [1068, 0]
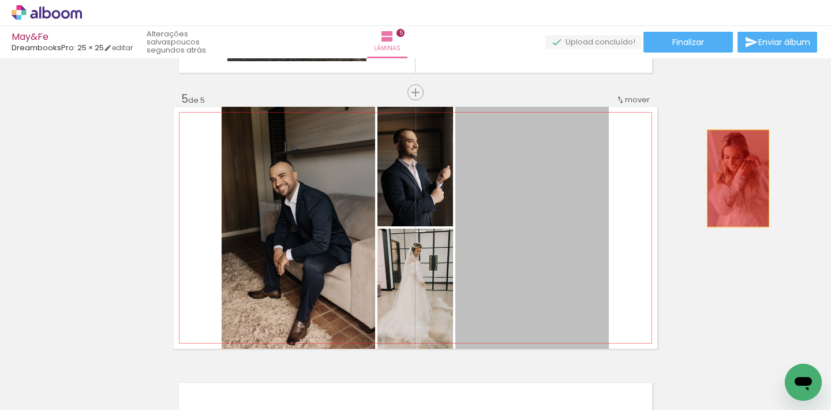
drag, startPoint x: 536, startPoint y: 208, endPoint x: 751, endPoint y: 176, distance: 217.2
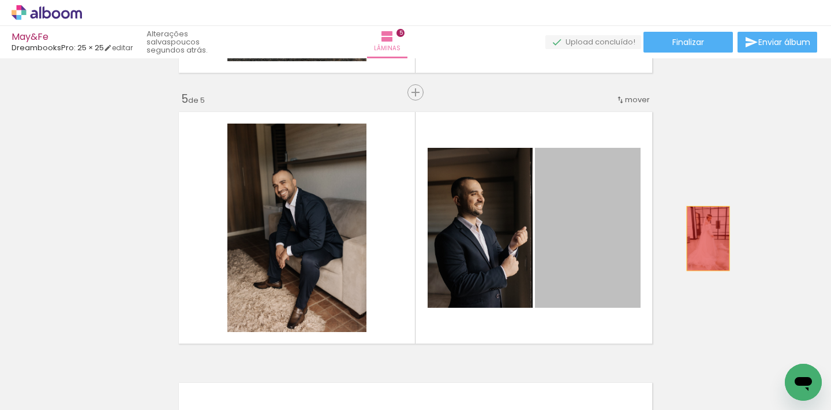
drag, startPoint x: 600, startPoint y: 253, endPoint x: 732, endPoint y: 232, distance: 133.9
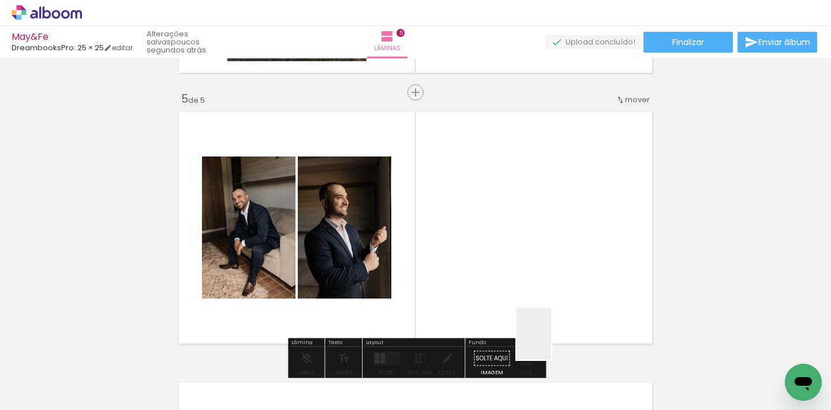
drag, startPoint x: 570, startPoint y: 380, endPoint x: 506, endPoint y: 241, distance: 153.4
click at [506, 241] on quentale-workspace at bounding box center [415, 205] width 831 height 410
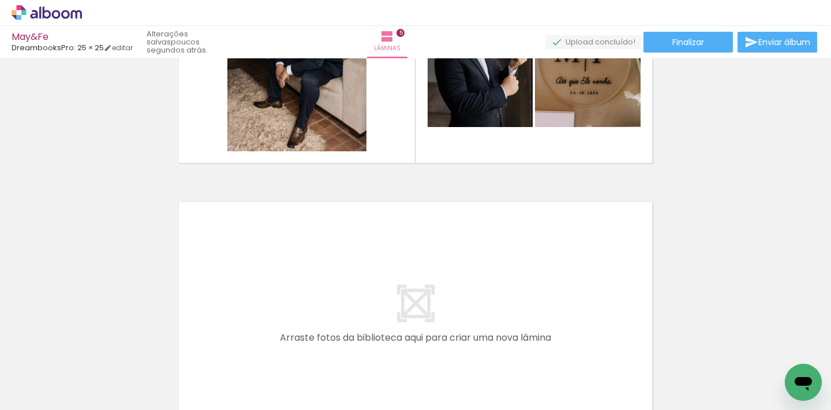
scroll to position [0, 3522]
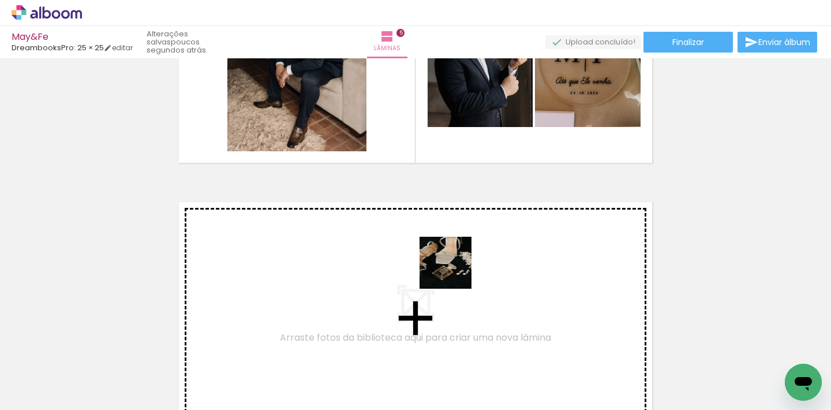
drag, startPoint x: 787, startPoint y: 360, endPoint x: 419, endPoint y: 265, distance: 380.4
click at [419, 265] on quentale-workspace at bounding box center [415, 205] width 831 height 410
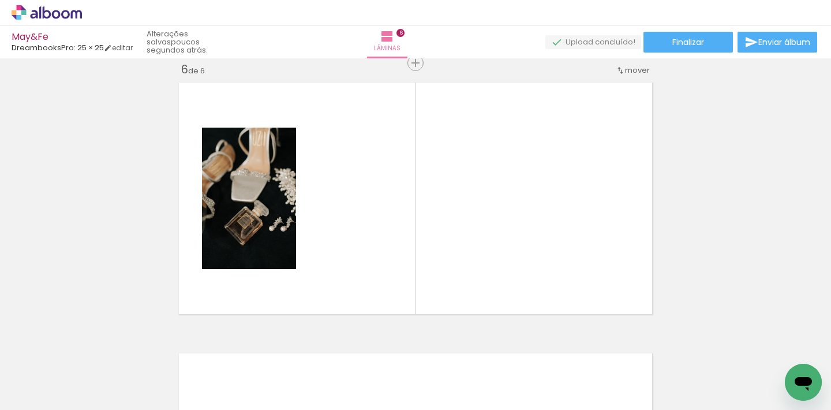
scroll to position [0, 0]
drag, startPoint x: 317, startPoint y: 387, endPoint x: 367, endPoint y: 256, distance: 139.4
click at [367, 256] on quentale-workspace at bounding box center [415, 205] width 831 height 410
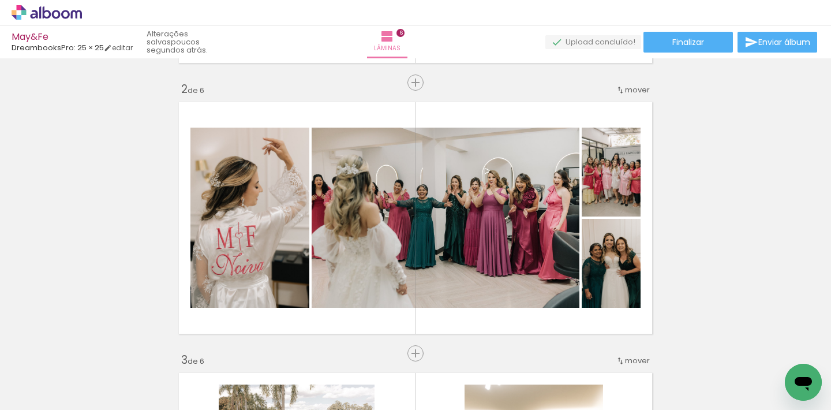
scroll to position [271, 0]
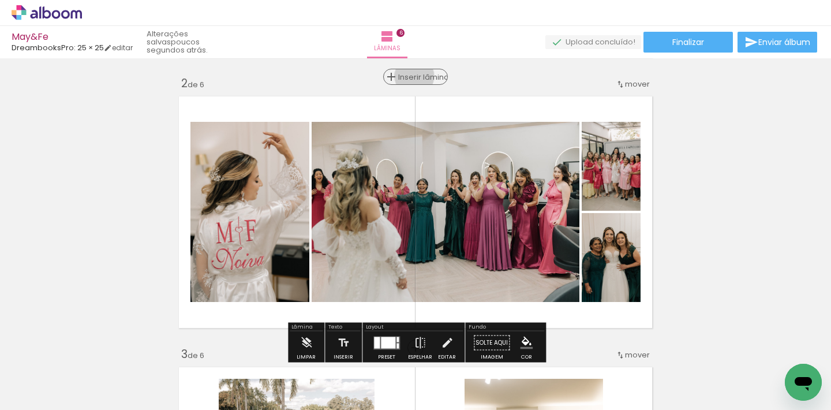
click at [414, 76] on span "Inserir lâmina" at bounding box center [420, 77] width 45 height 8
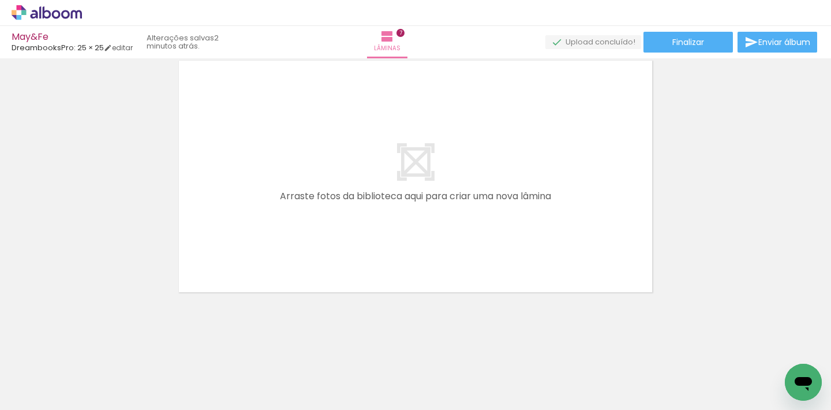
scroll to position [1931, 0]
drag, startPoint x: 358, startPoint y: 378, endPoint x: 355, endPoint y: 391, distance: 13.2
click at [355, 390] on div at bounding box center [345, 371] width 57 height 38
drag, startPoint x: 421, startPoint y: 390, endPoint x: 304, endPoint y: 222, distance: 204.3
click at [304, 222] on quentale-workspace at bounding box center [415, 205] width 831 height 410
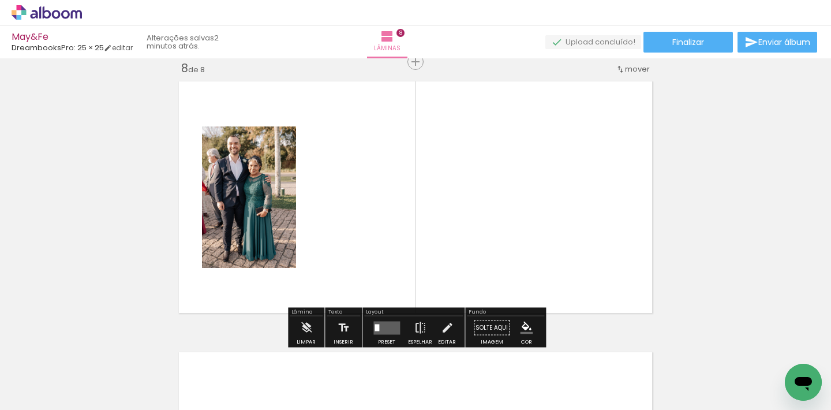
scroll to position [1910, 0]
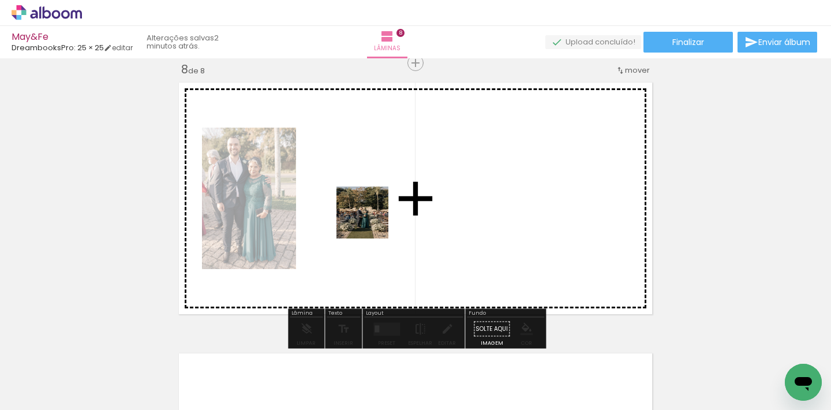
drag, startPoint x: 474, startPoint y: 383, endPoint x: 364, endPoint y: 196, distance: 217.1
click at [364, 196] on quentale-workspace at bounding box center [415, 205] width 831 height 410
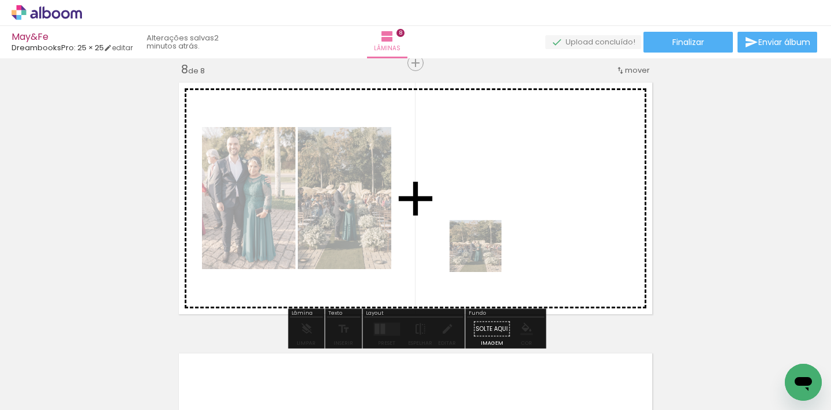
drag, startPoint x: 479, startPoint y: 382, endPoint x: 487, endPoint y: 224, distance: 158.4
click at [487, 224] on quentale-workspace at bounding box center [415, 205] width 831 height 410
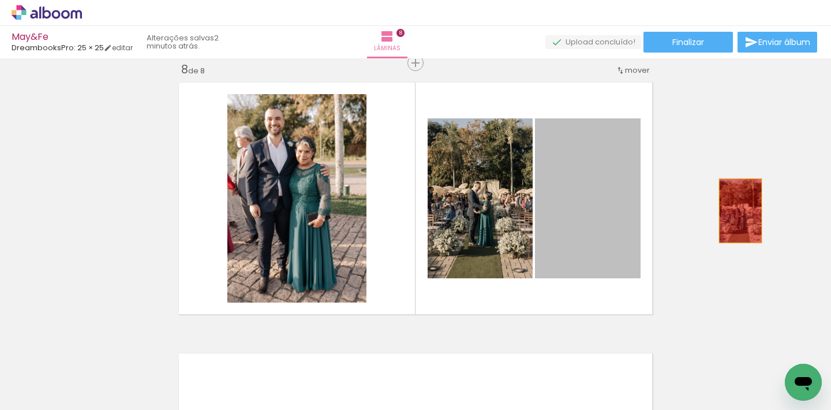
drag, startPoint x: 600, startPoint y: 234, endPoint x: 757, endPoint y: 208, distance: 159.2
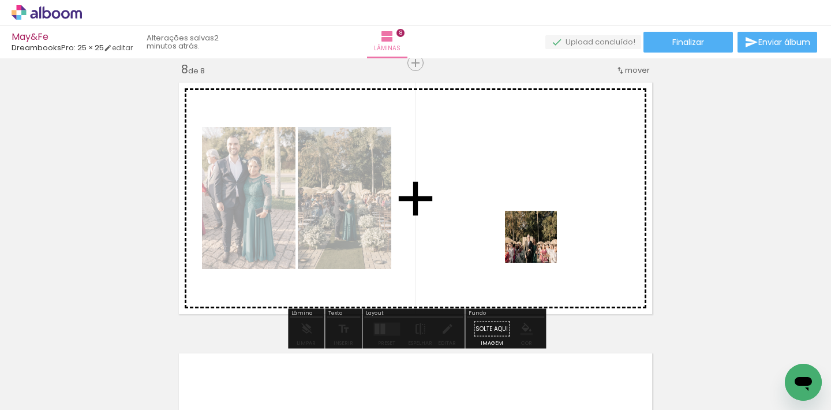
drag, startPoint x: 539, startPoint y: 384, endPoint x: 538, endPoint y: 239, distance: 144.9
click at [538, 239] on quentale-workspace at bounding box center [415, 205] width 831 height 410
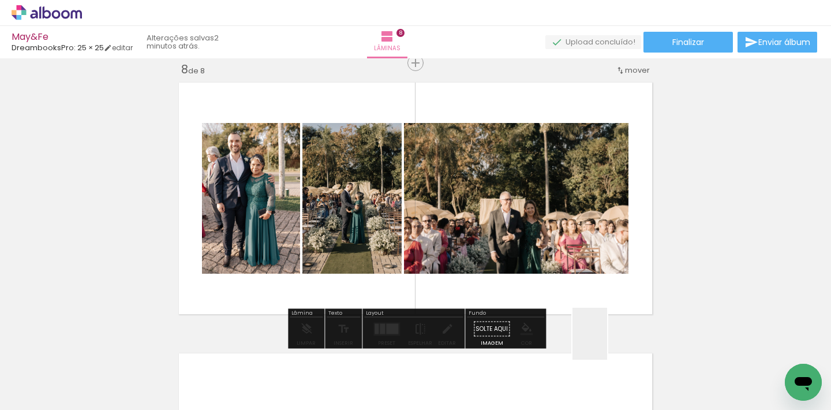
drag, startPoint x: 613, startPoint y: 382, endPoint x: 583, endPoint y: 205, distance: 178.6
click at [583, 205] on quentale-workspace at bounding box center [415, 205] width 831 height 410
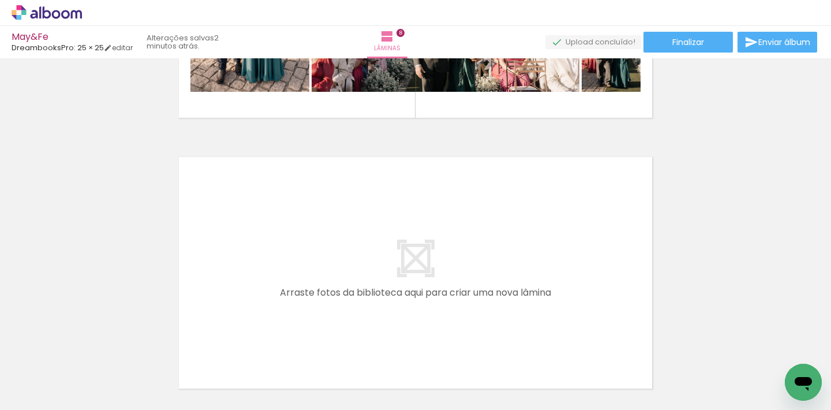
scroll to position [0, 985]
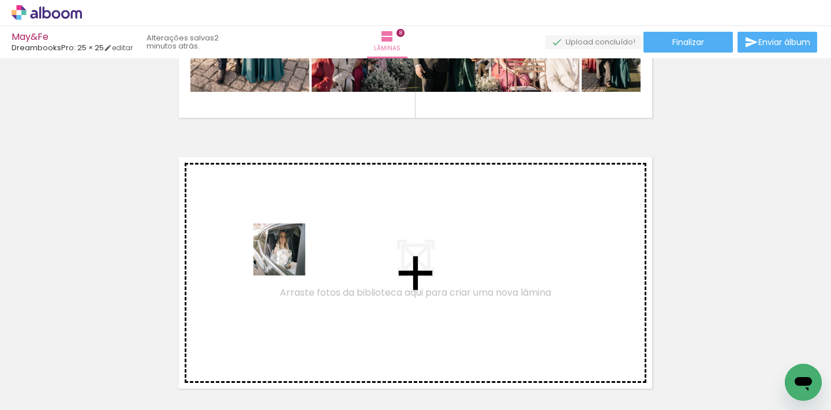
drag, startPoint x: 238, startPoint y: 379, endPoint x: 290, endPoint y: 251, distance: 138.6
click at [290, 251] on quentale-workspace at bounding box center [415, 205] width 831 height 410
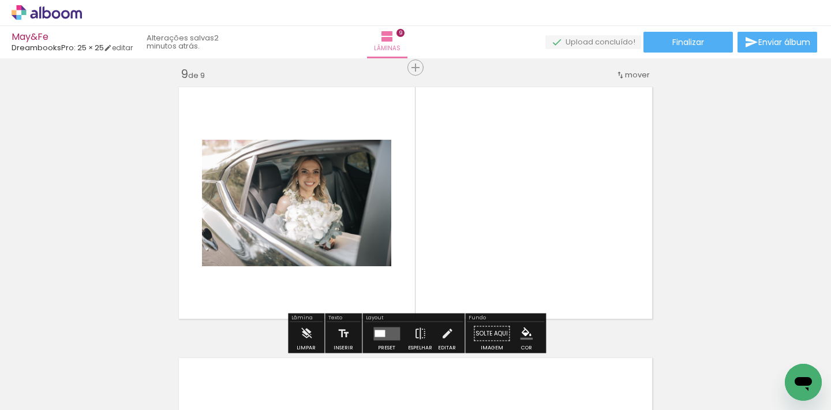
scroll to position [2180, 0]
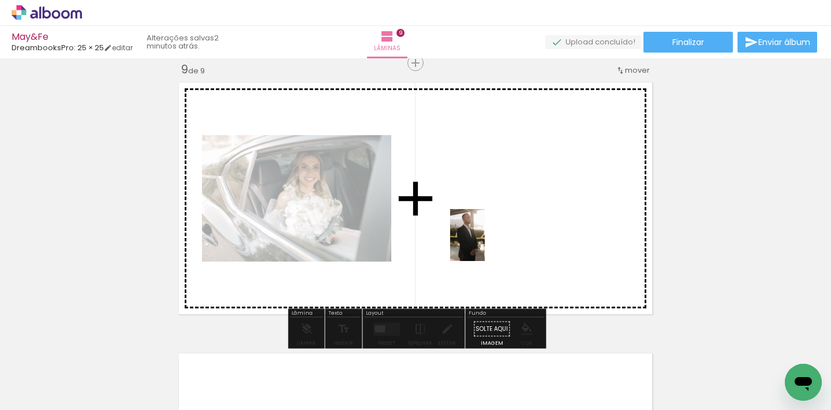
drag, startPoint x: 565, startPoint y: 391, endPoint x: 485, endPoint y: 244, distance: 167.4
click at [485, 244] on quentale-workspace at bounding box center [415, 205] width 831 height 410
